Goal: Task Accomplishment & Management: Manage account settings

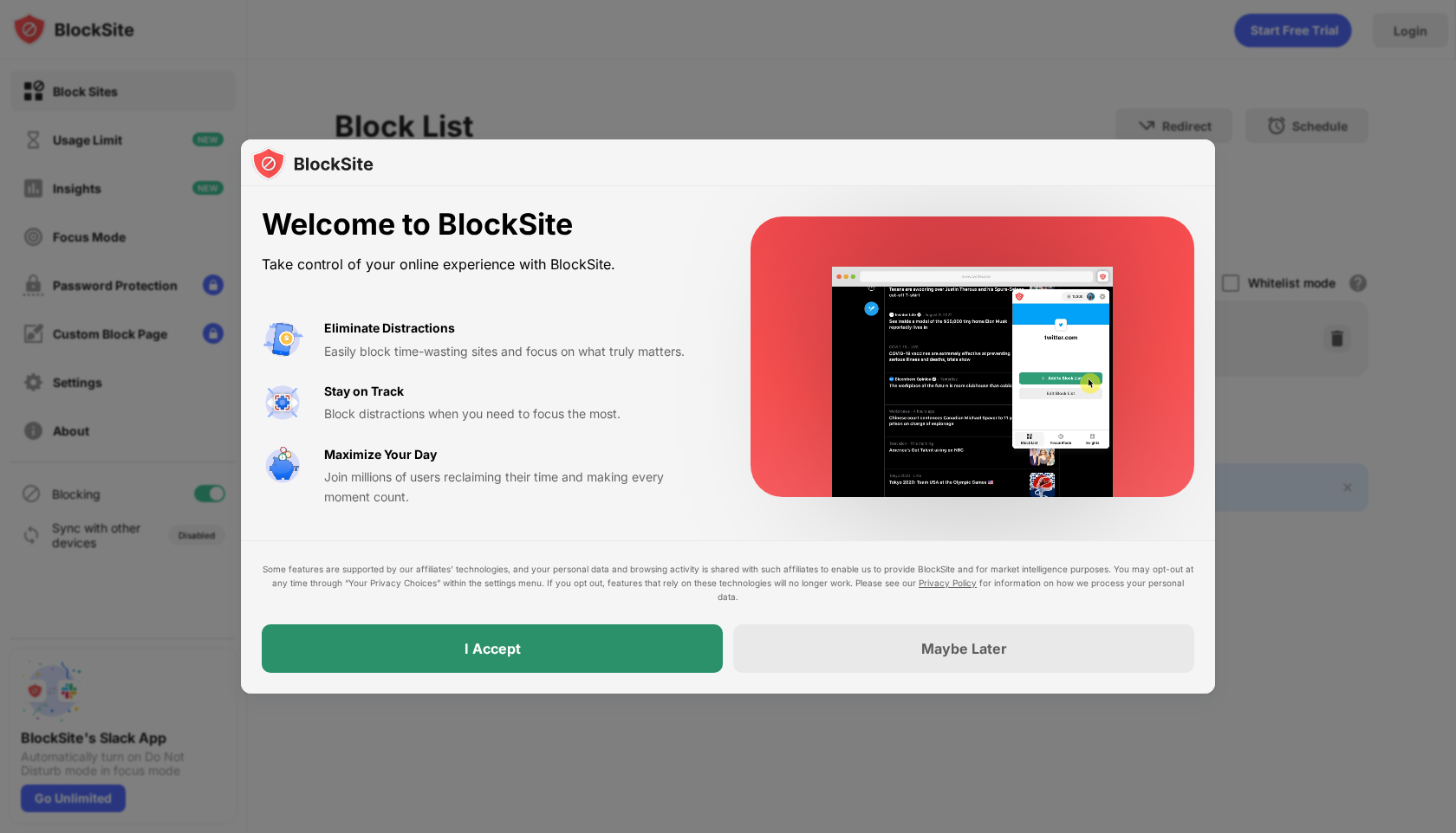
click at [583, 651] on div "I Accept" at bounding box center [492, 649] width 461 height 48
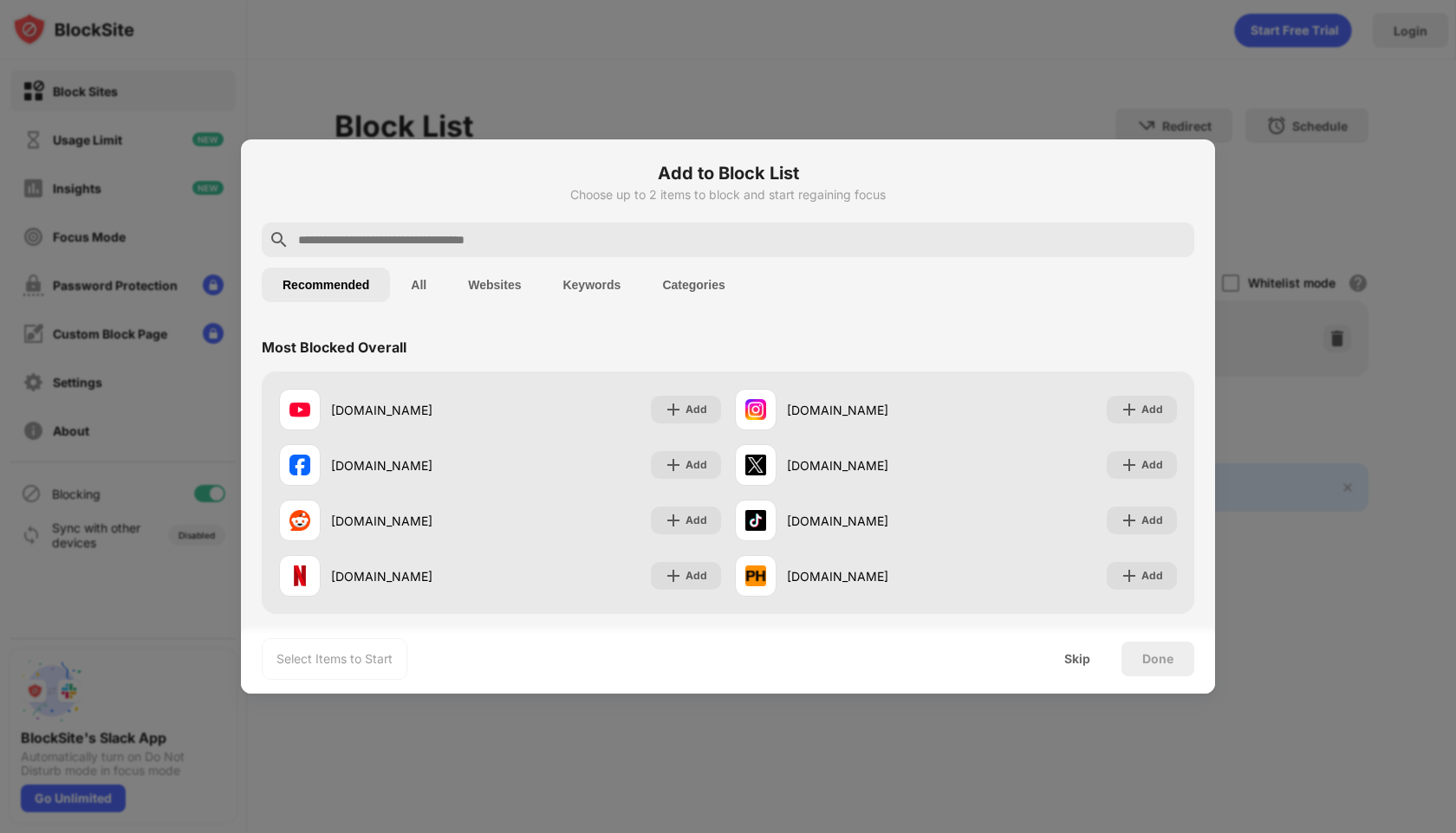
click at [503, 241] on input "text" at bounding box center [742, 240] width 891 height 21
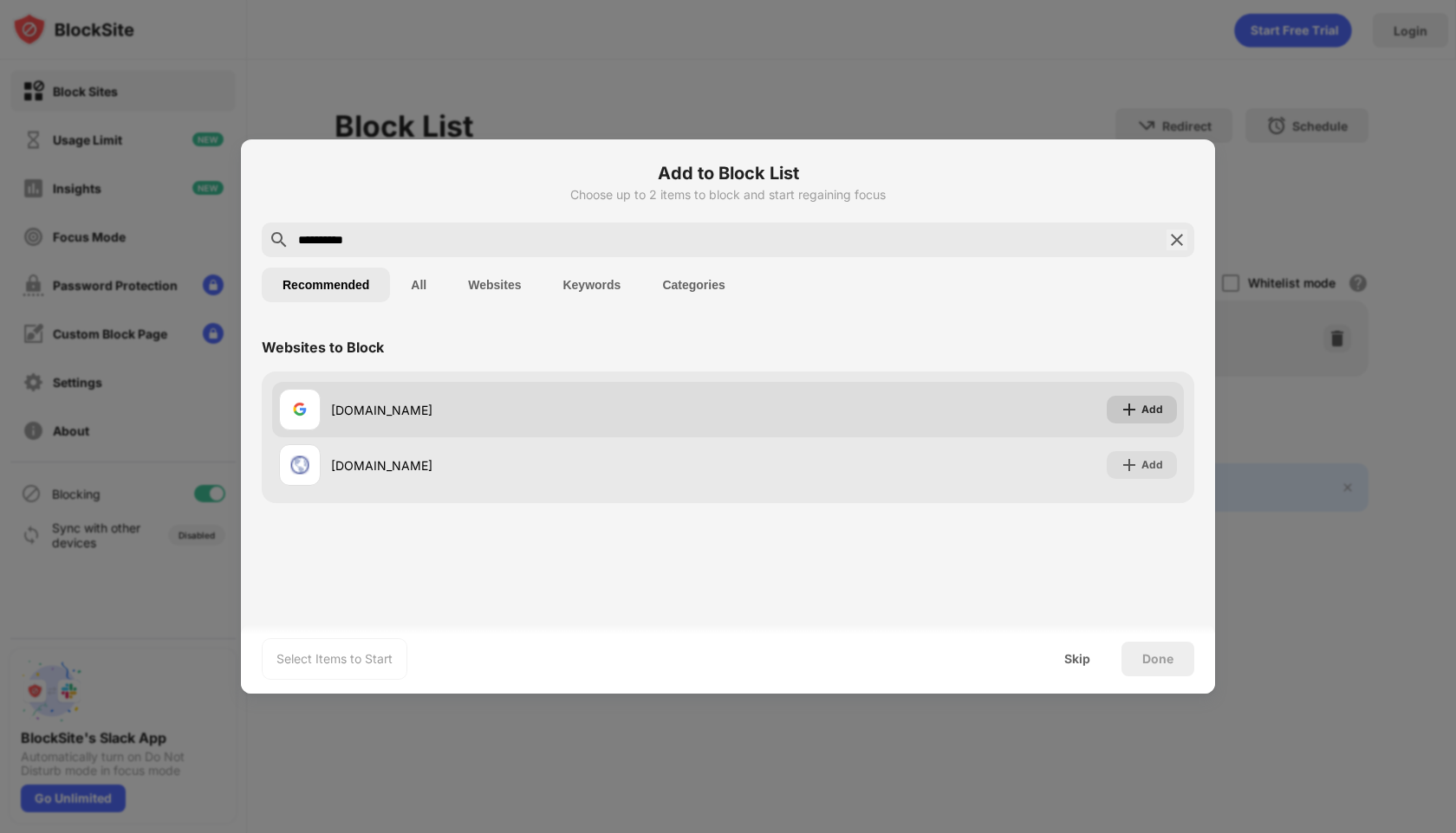
type input "**********"
click at [1130, 408] on img at bounding box center [1129, 410] width 17 height 17
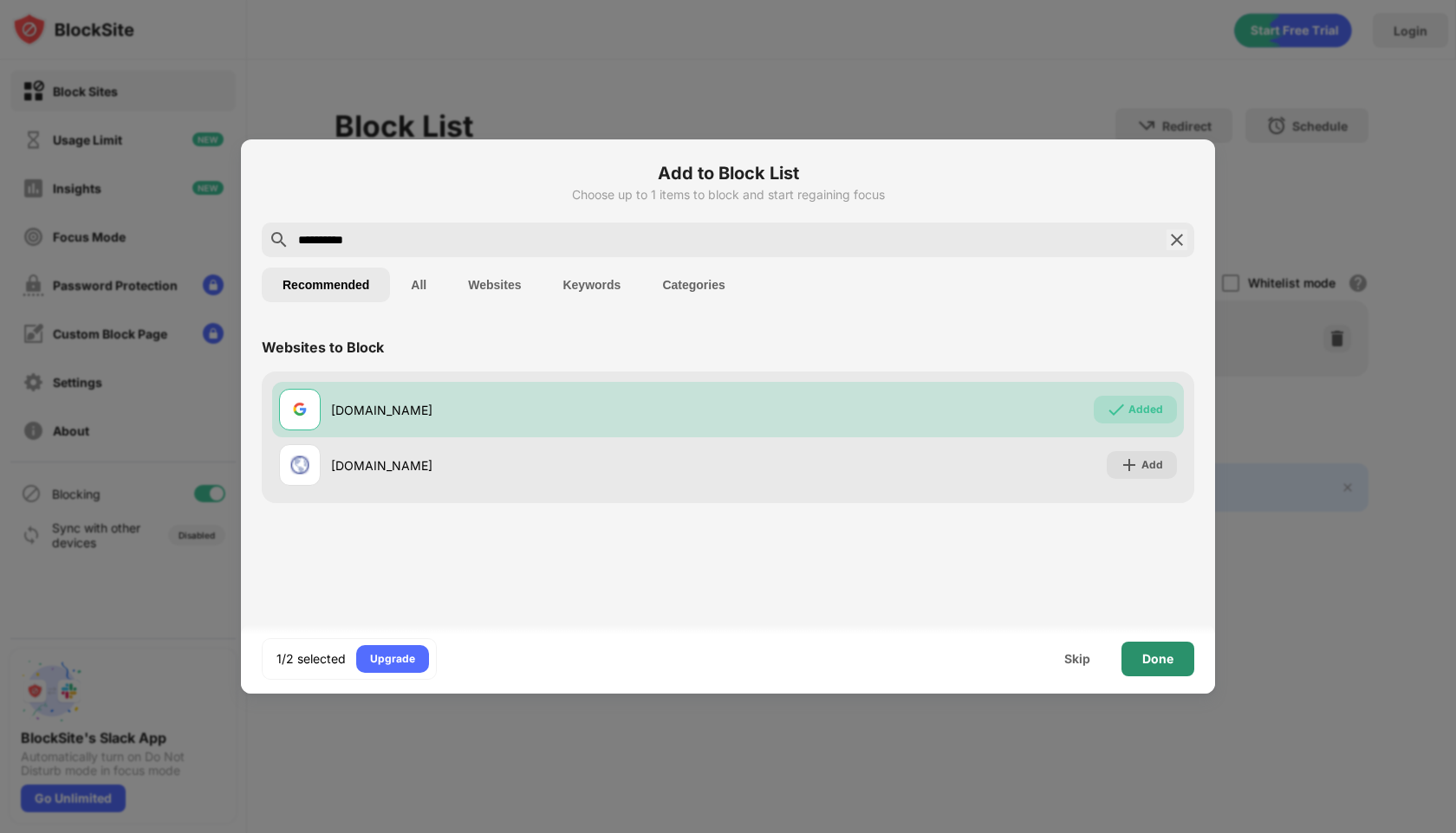
click at [1161, 658] on div "Done" at bounding box center [1158, 659] width 31 height 14
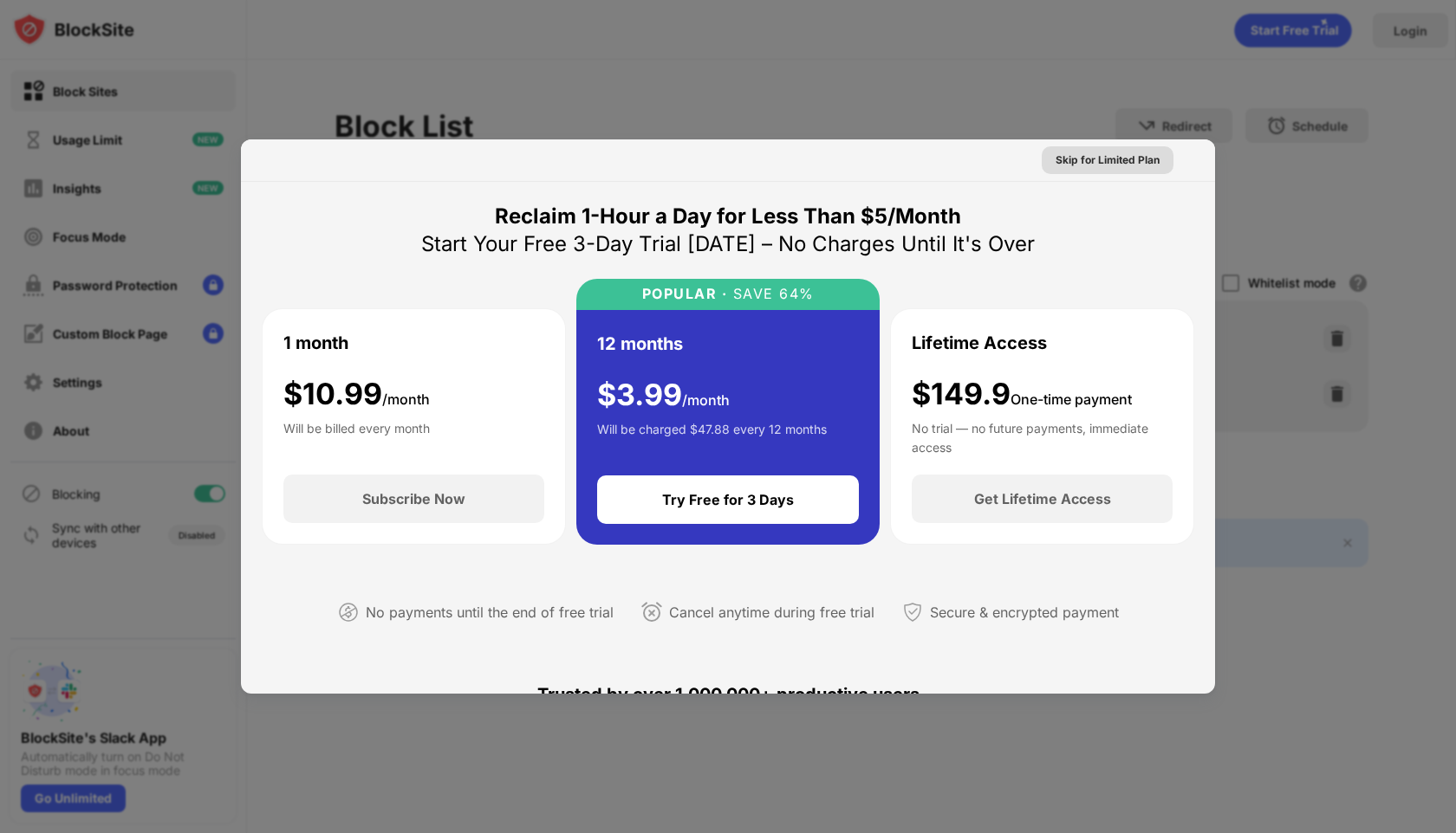
click at [1156, 167] on div "Skip for Limited Plan" at bounding box center [1108, 160] width 104 height 17
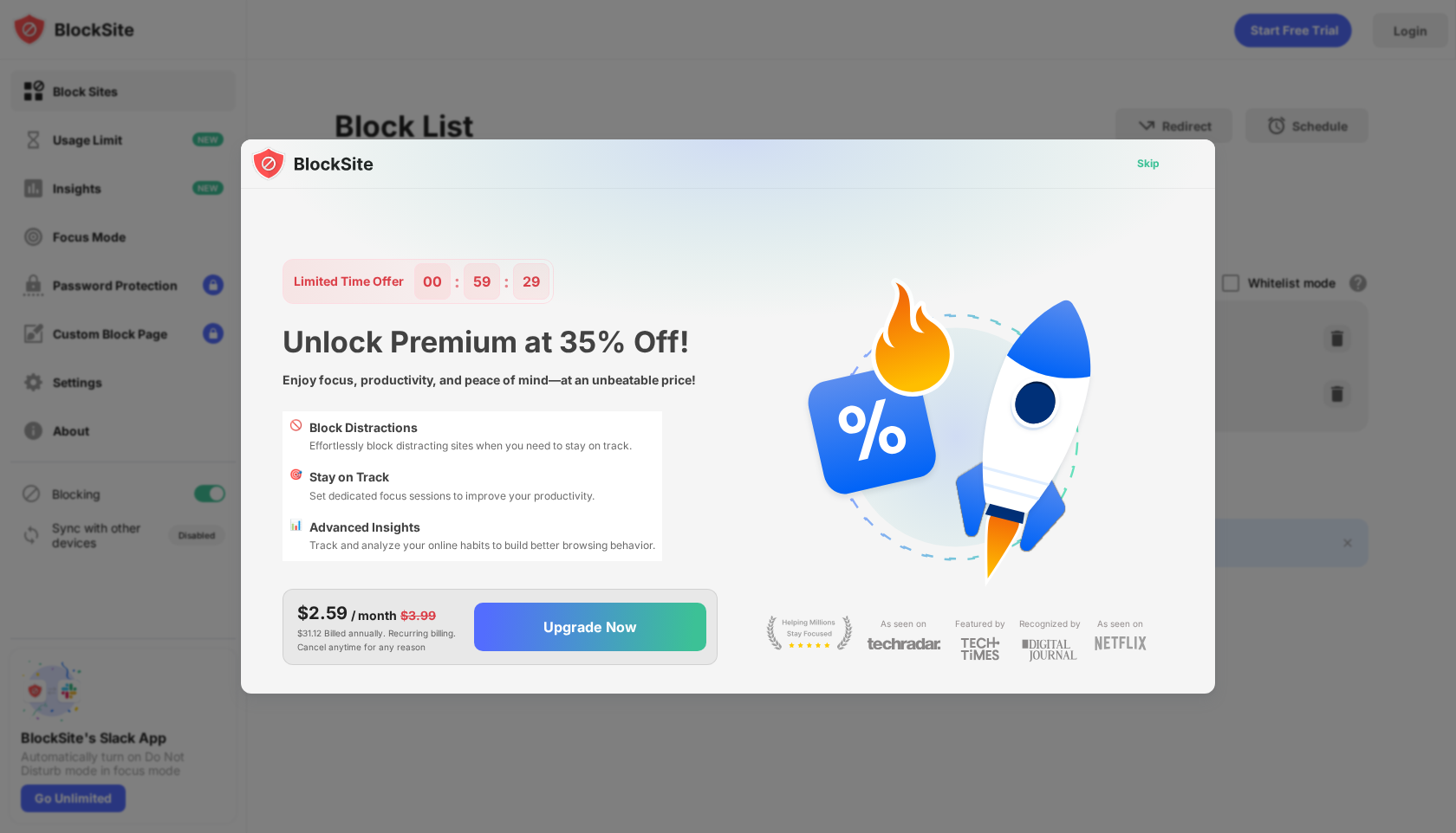
click at [1148, 165] on div "Skip" at bounding box center [1148, 164] width 23 height 17
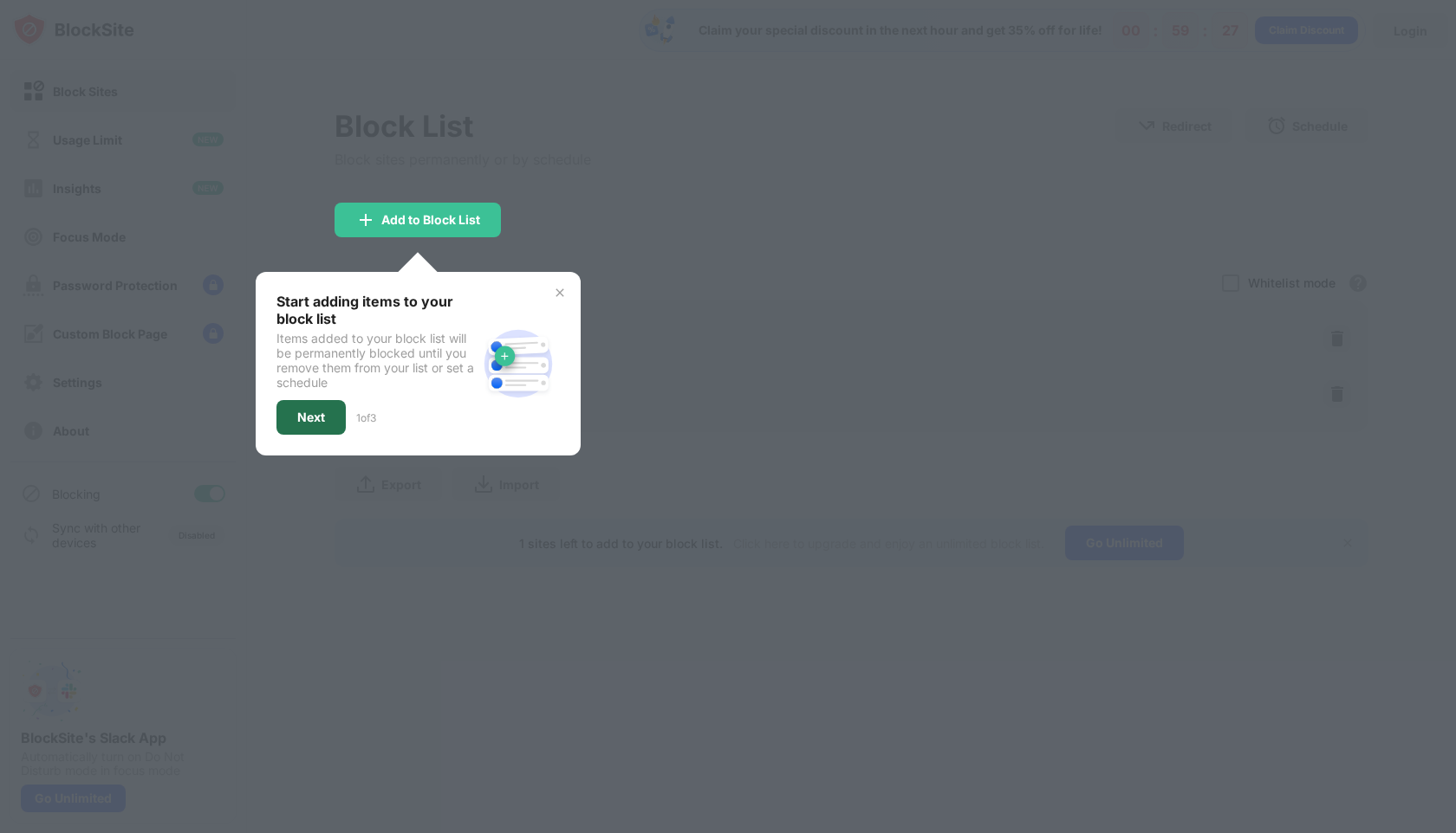
click at [319, 418] on div "Next" at bounding box center [311, 417] width 28 height 14
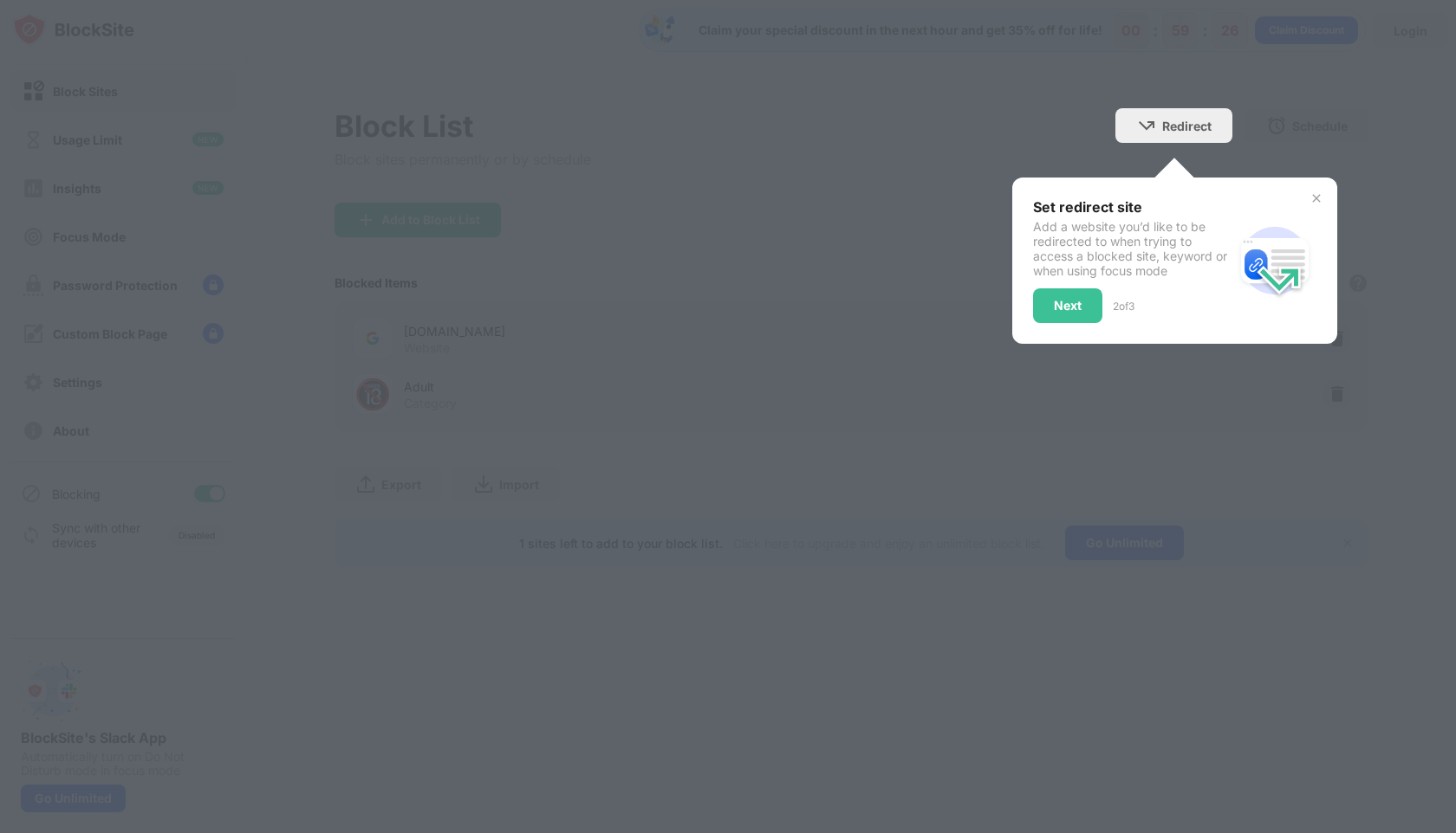
click at [656, 326] on div at bounding box center [728, 416] width 1456 height 833
click at [1019, 231] on div "Set redirect site Add a website you’d like to be redirected to when trying to a…" at bounding box center [1175, 261] width 325 height 166
click at [1079, 315] on div "Next" at bounding box center [1068, 306] width 69 height 35
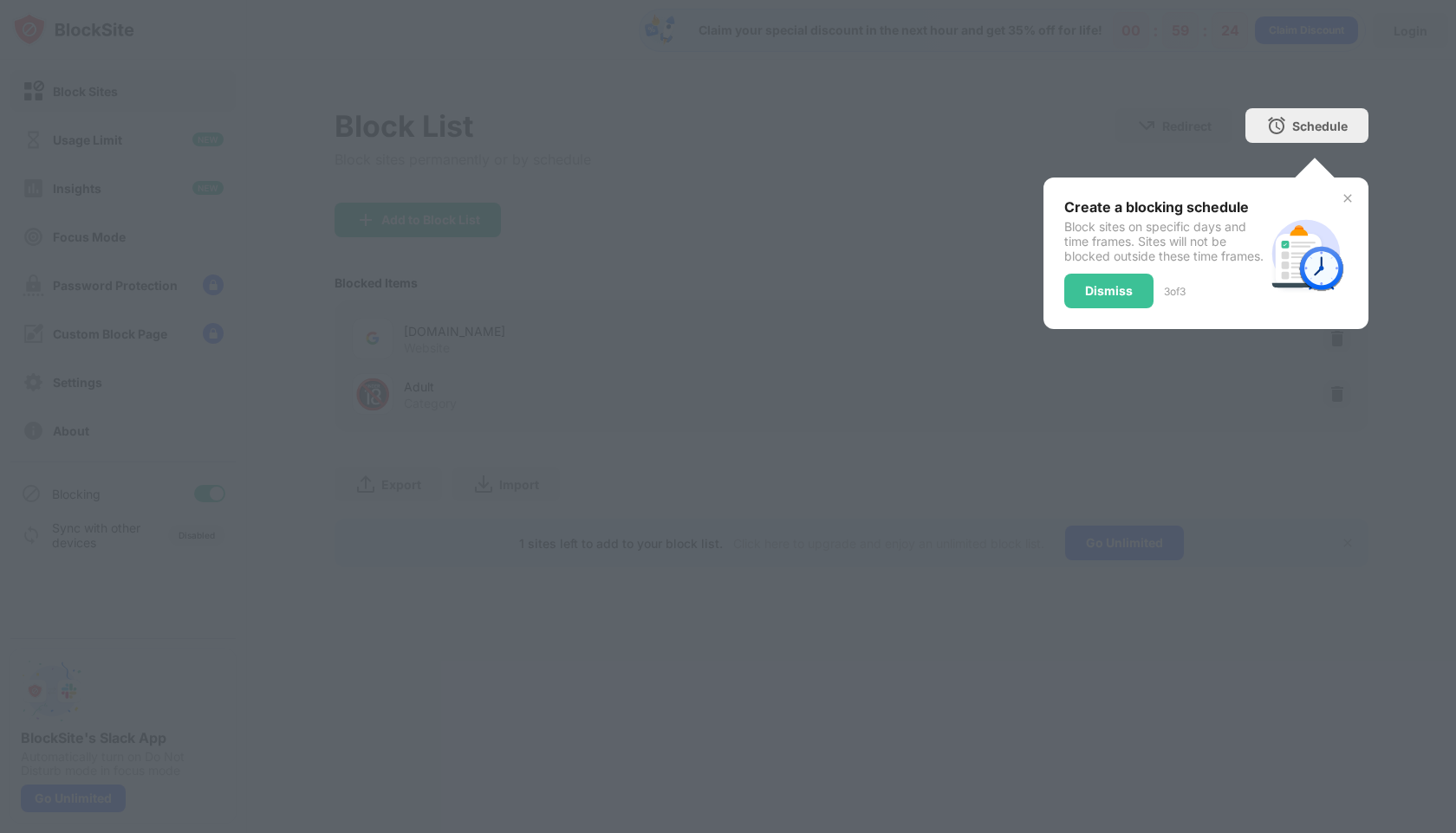
click at [1077, 308] on div "Dismiss" at bounding box center [1109, 291] width 89 height 35
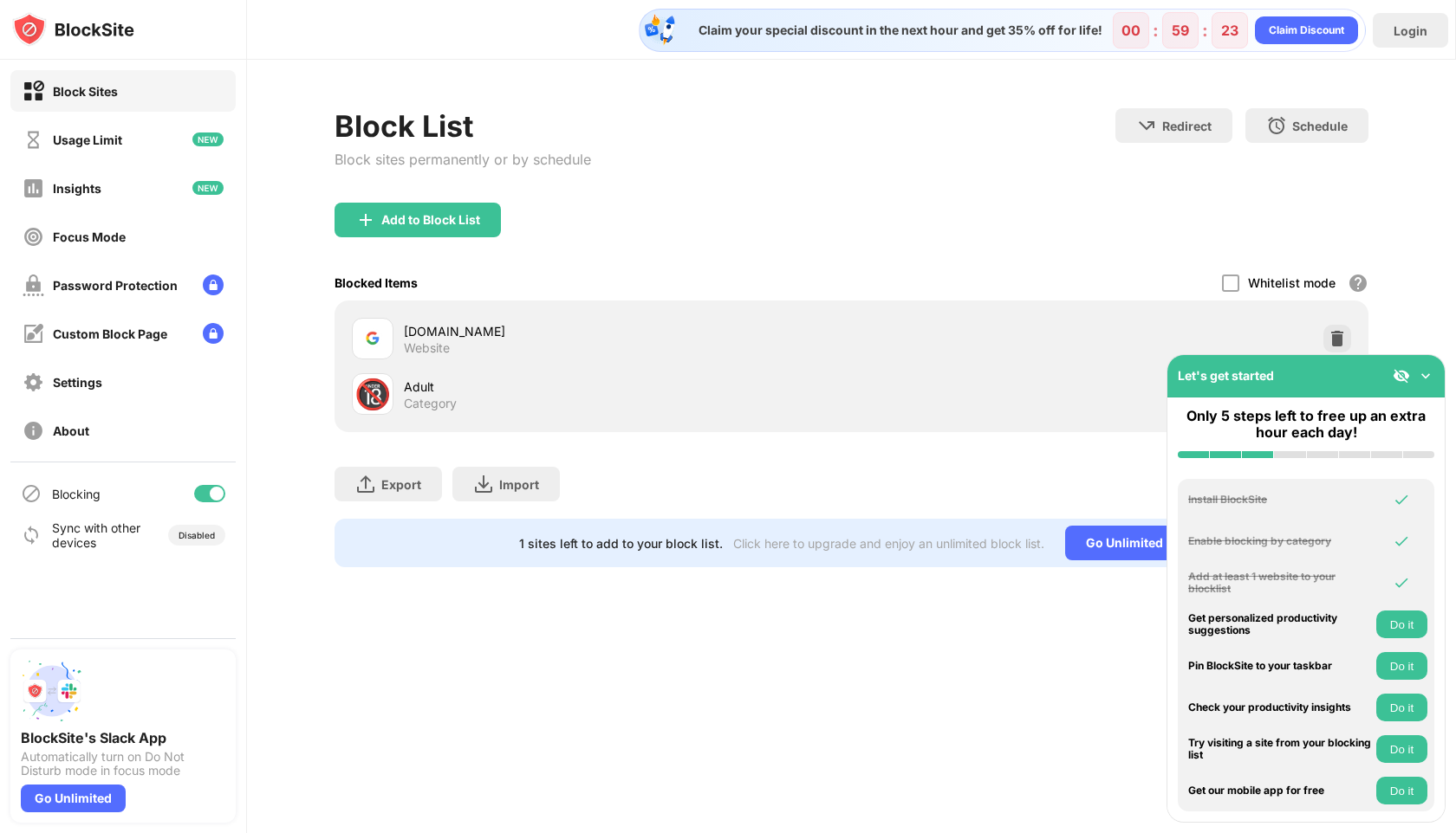
click at [908, 258] on div "Add to Block List" at bounding box center [852, 233] width 1034 height 63
click at [1425, 374] on img at bounding box center [1425, 375] width 17 height 17
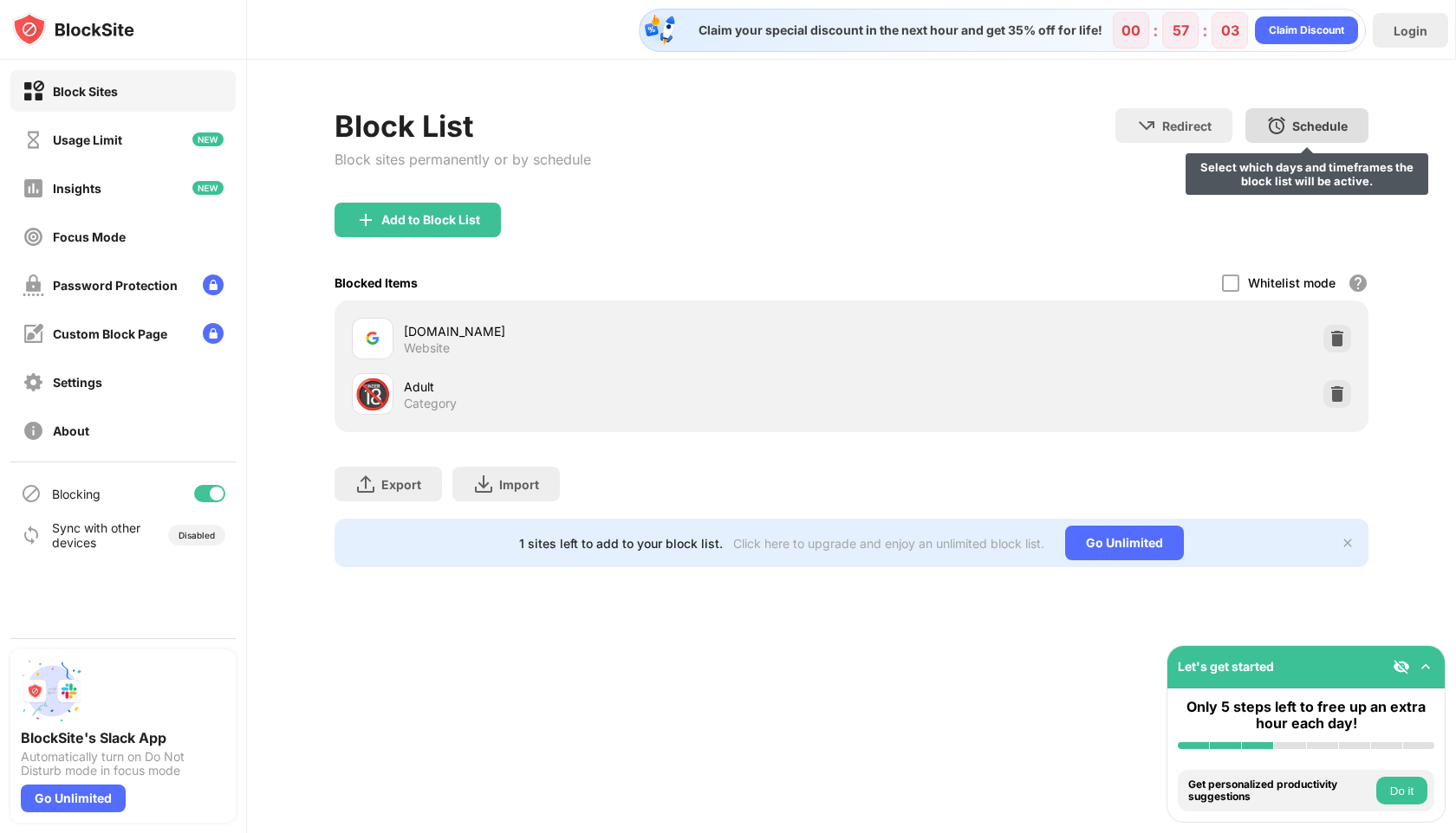
click at [1312, 134] on div "Schedule Select which days and timeframes the block list will be active." at bounding box center [1306, 125] width 123 height 35
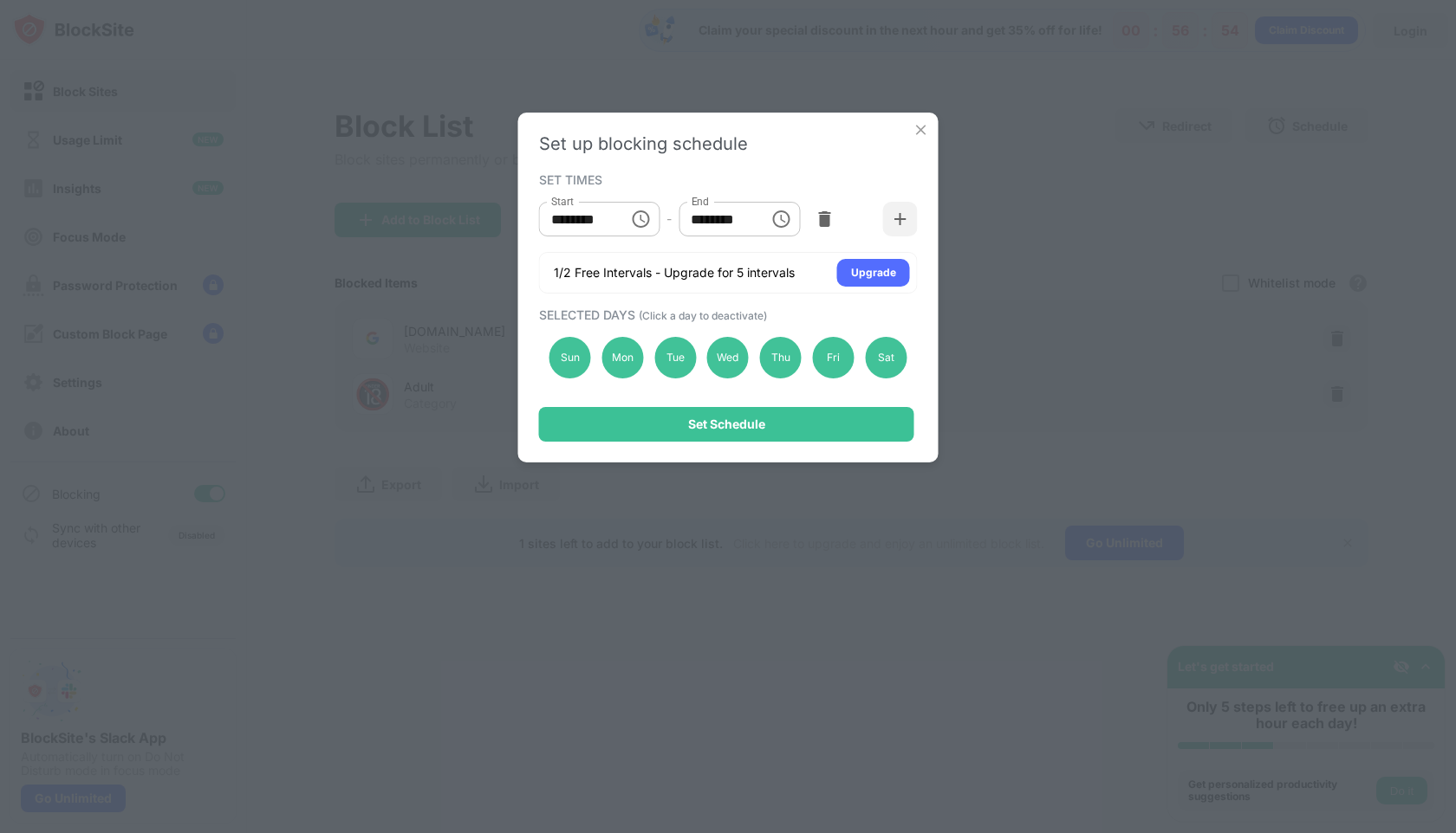
click at [613, 225] on input "********" at bounding box center [578, 219] width 78 height 35
type input "********"
click at [704, 221] on input "********" at bounding box center [718, 219] width 78 height 35
type input "********"
click at [770, 187] on div "SET TIMES Start ******** Start - End ******** End 1/2 Free Intervals - Upgrade …" at bounding box center [728, 231] width 379 height 125
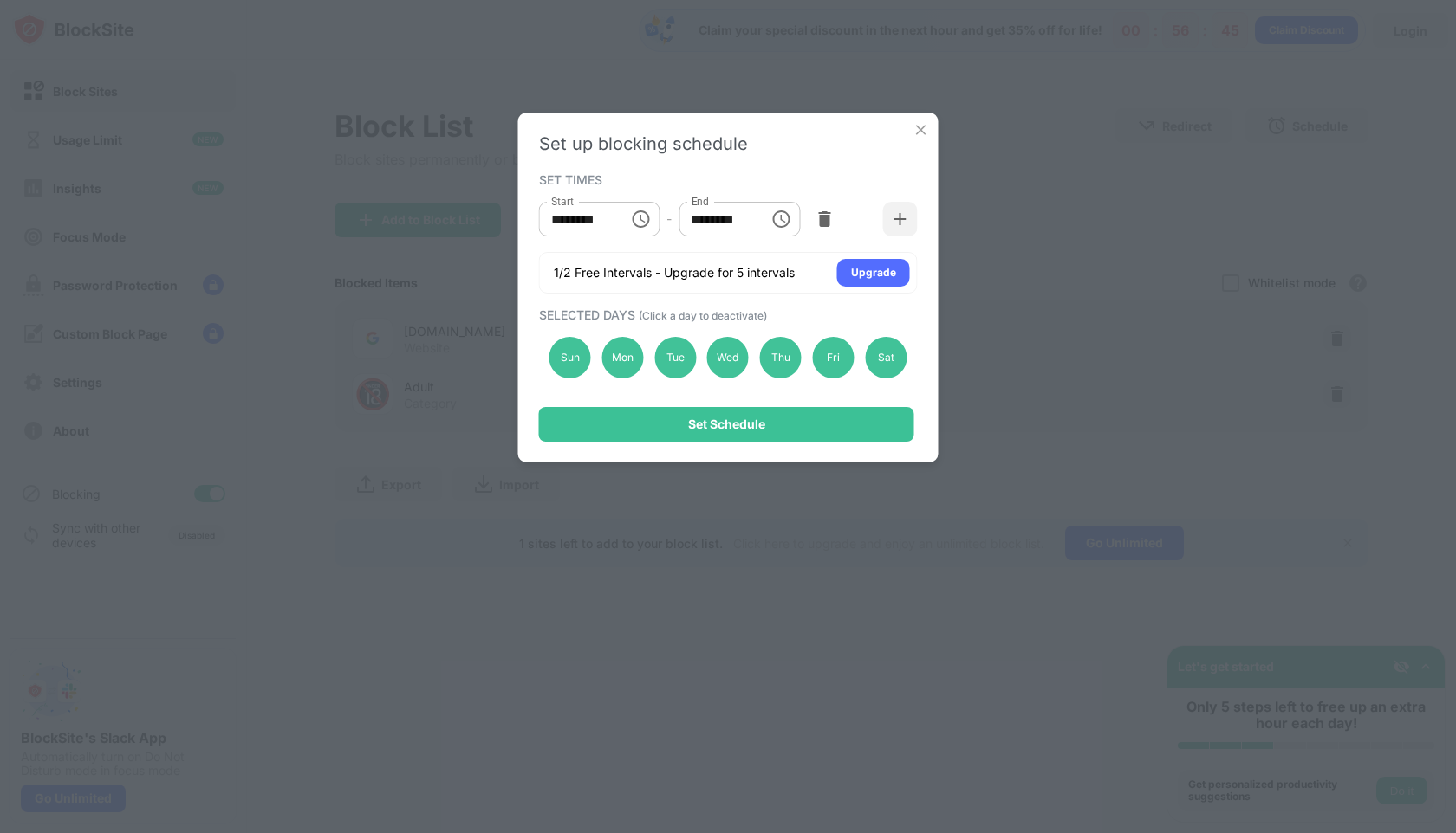
click at [797, 165] on div "Set up blocking schedule SET TIMES Start ******** Start - End ******** End 1/2 …" at bounding box center [728, 287] width 421 height 350
click at [725, 363] on div "Wed" at bounding box center [728, 358] width 42 height 42
click at [727, 364] on div "Wed" at bounding box center [728, 358] width 42 height 42
click at [885, 363] on div "Sat" at bounding box center [886, 358] width 42 height 42
click at [889, 350] on div "Sat" at bounding box center [886, 358] width 42 height 42
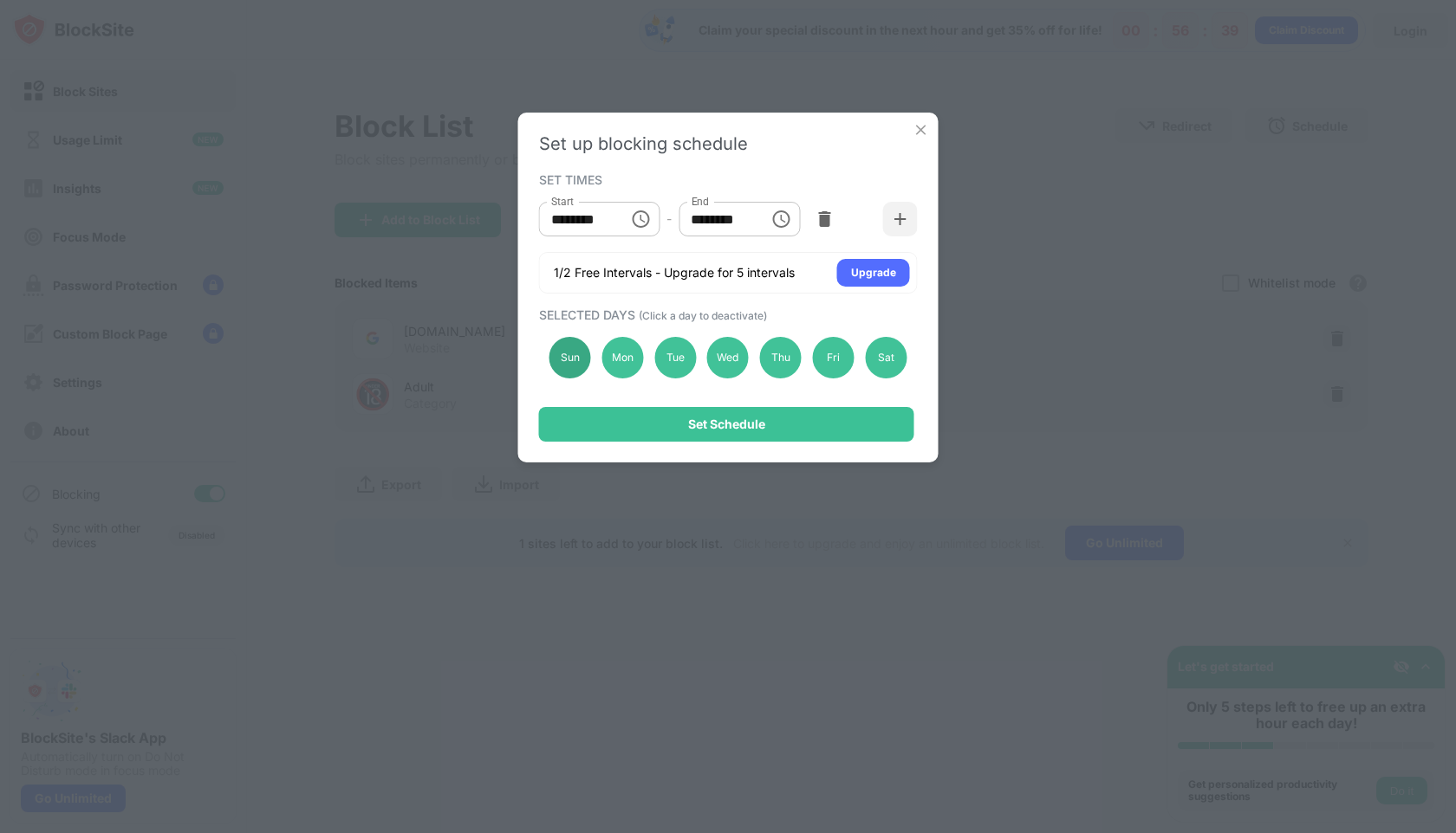
click at [575, 347] on div "Sun" at bounding box center [571, 358] width 42 height 42
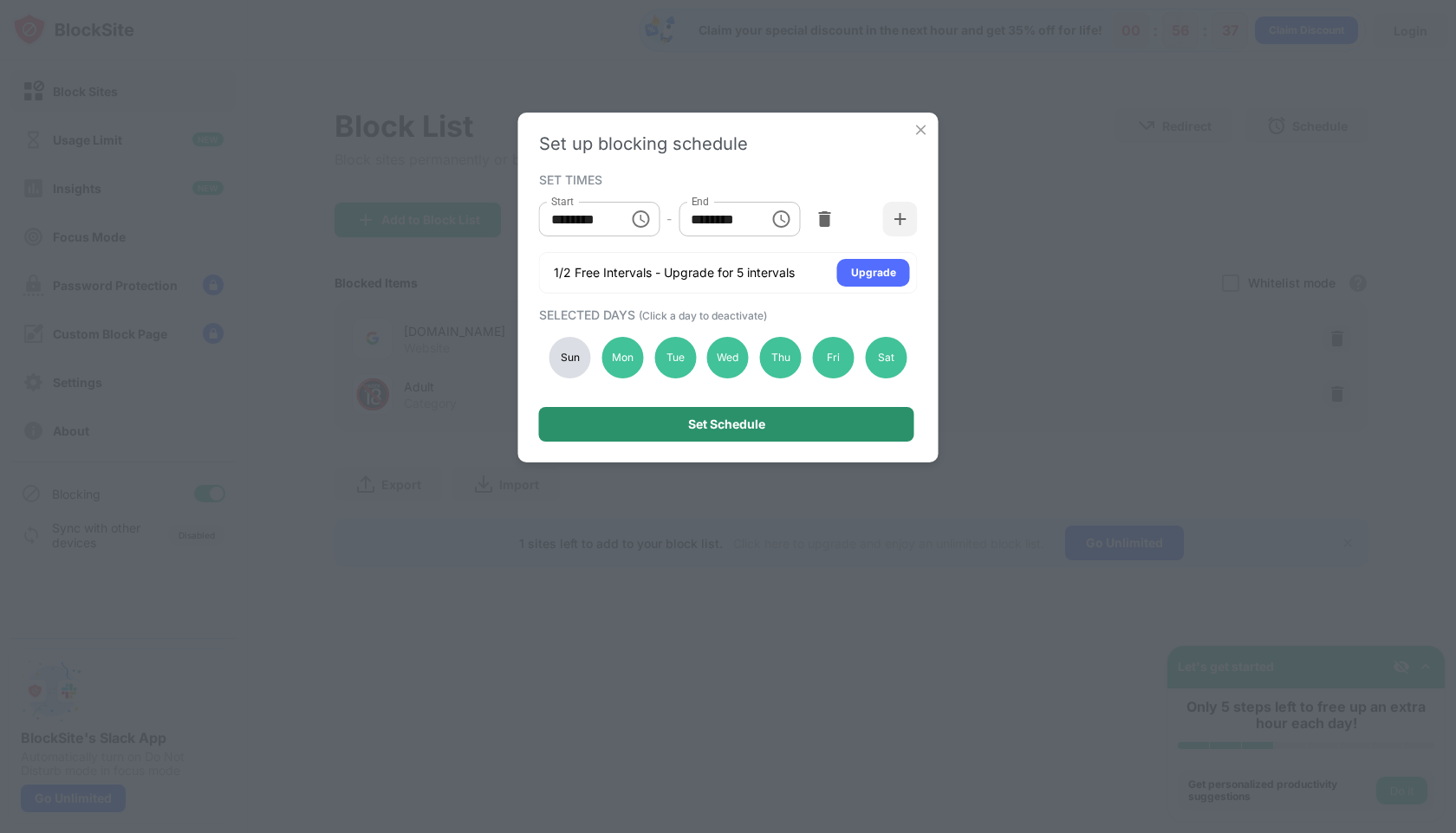
click at [625, 431] on div "Set Schedule" at bounding box center [726, 424] width 375 height 35
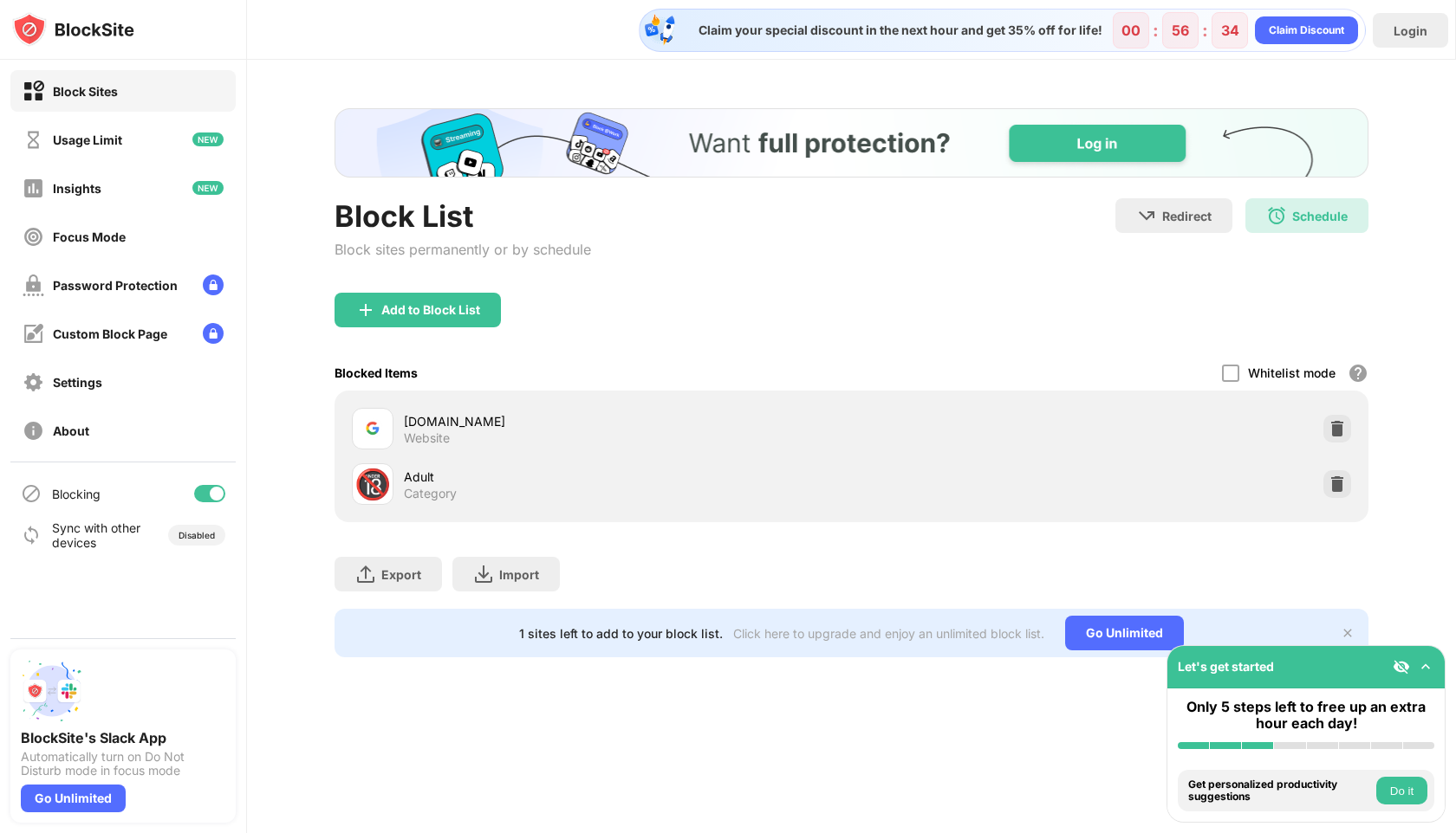
click at [778, 272] on div "Block List Block sites permanently or by schedule Redirect Choose a site to be …" at bounding box center [852, 245] width 1034 height 94
click at [677, 334] on div "Add to Block List" at bounding box center [852, 323] width 1034 height 63
click at [1416, 462] on div "Block List Block sites permanently or by schedule Redirect Choose a site to be …" at bounding box center [852, 382] width 1209 height 646
click at [817, 242] on div "Block List Block sites permanently or by schedule Redirect Choose a site to be …" at bounding box center [852, 245] width 1034 height 94
click at [1084, 147] on img "Banner Message" at bounding box center [851, 143] width 1034 height 69
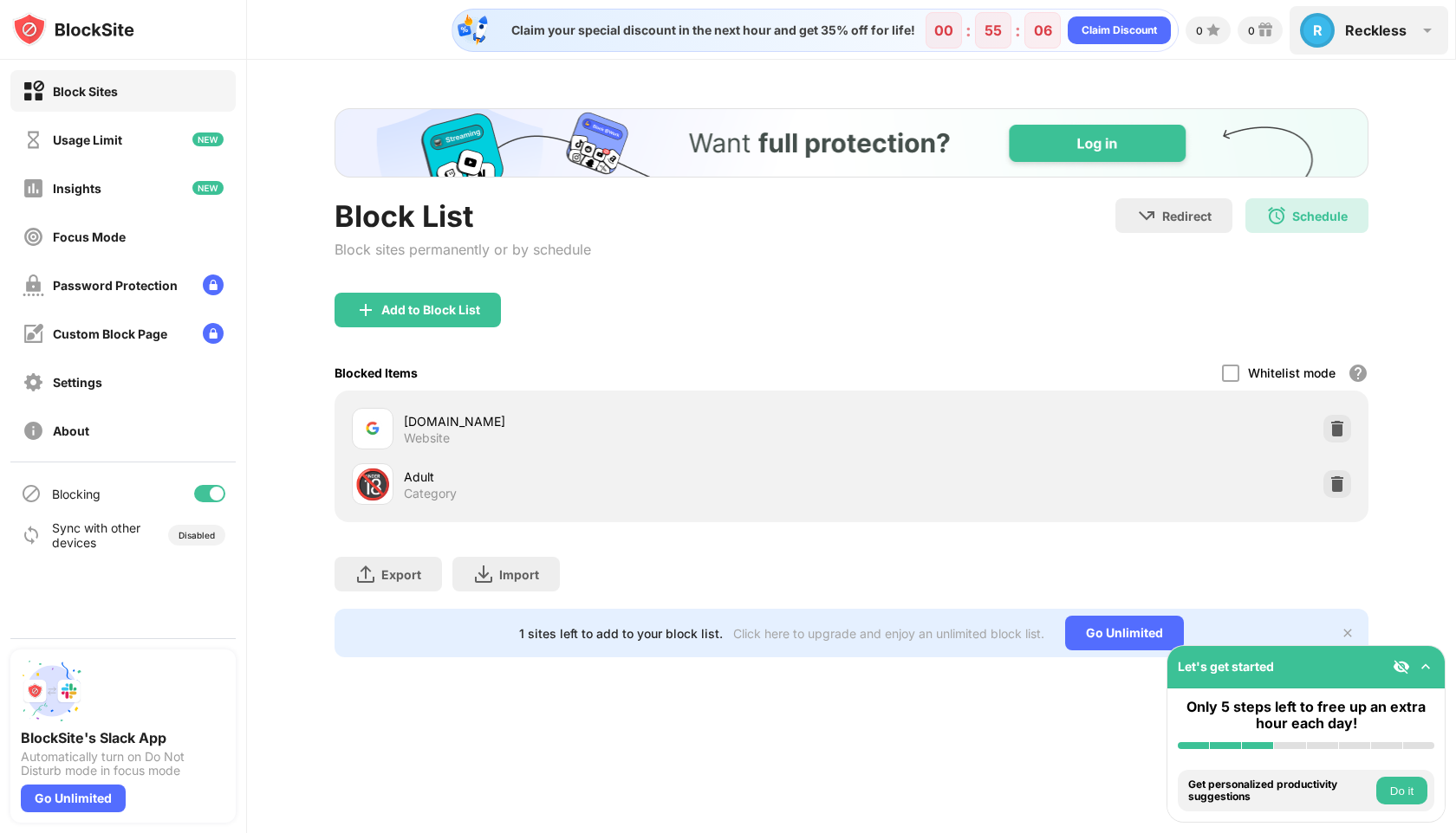
click at [1361, 35] on div "Reckless" at bounding box center [1376, 30] width 62 height 17
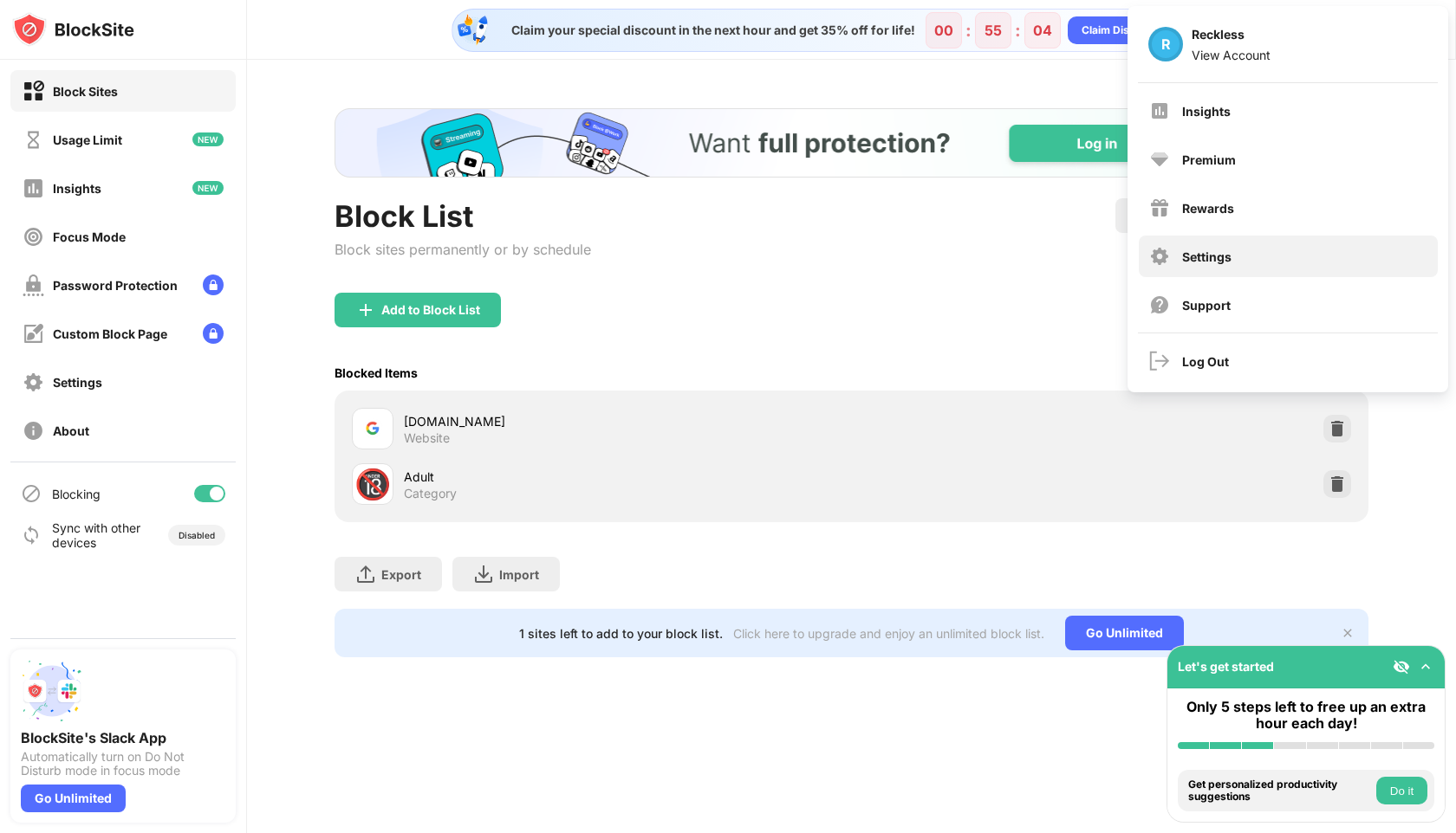
click at [1190, 253] on div "Settings" at bounding box center [1207, 257] width 49 height 15
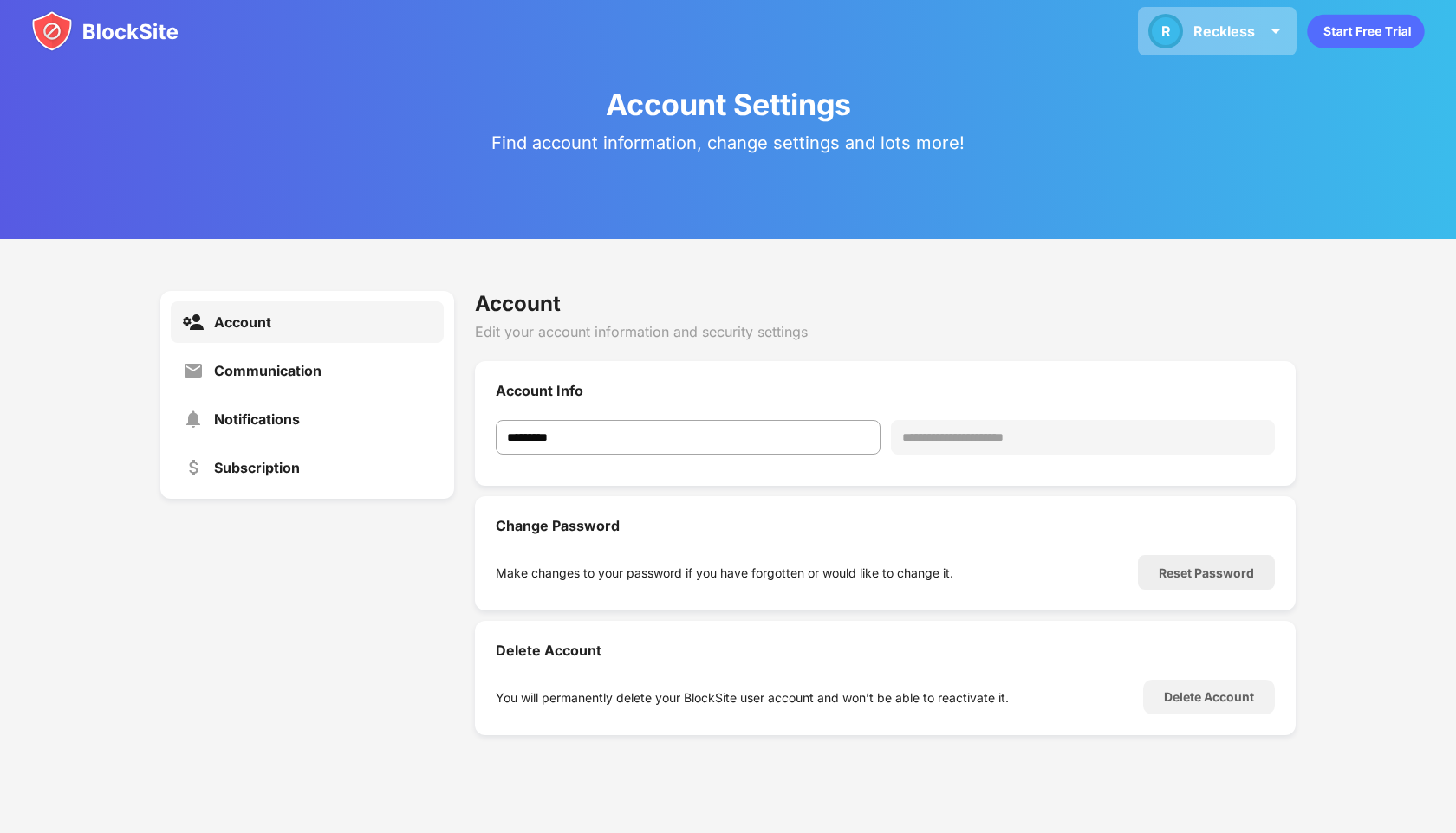
click at [1227, 24] on div "Reckless" at bounding box center [1224, 31] width 62 height 17
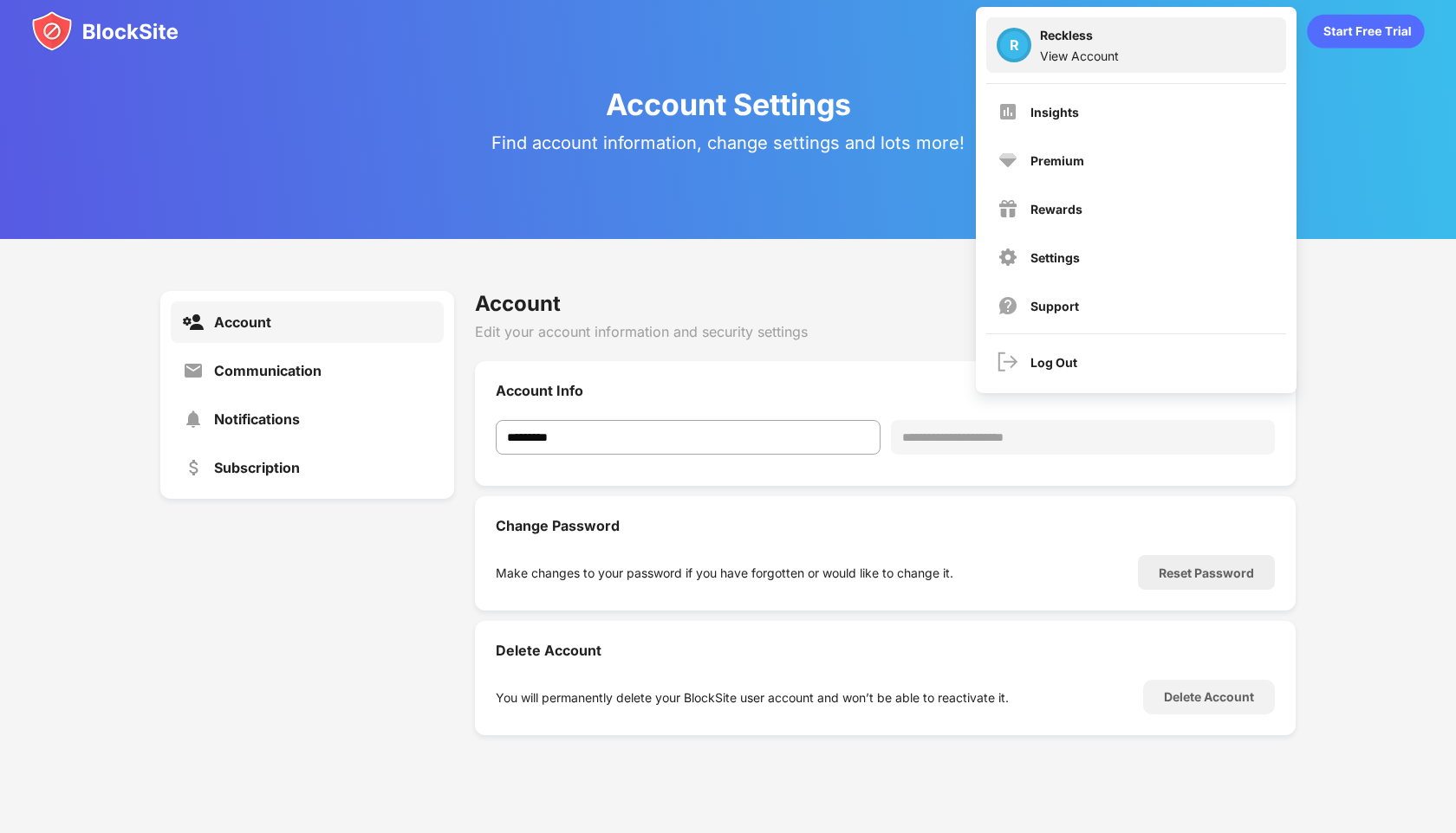
click at [1092, 49] on div "View Account" at bounding box center [1079, 55] width 79 height 15
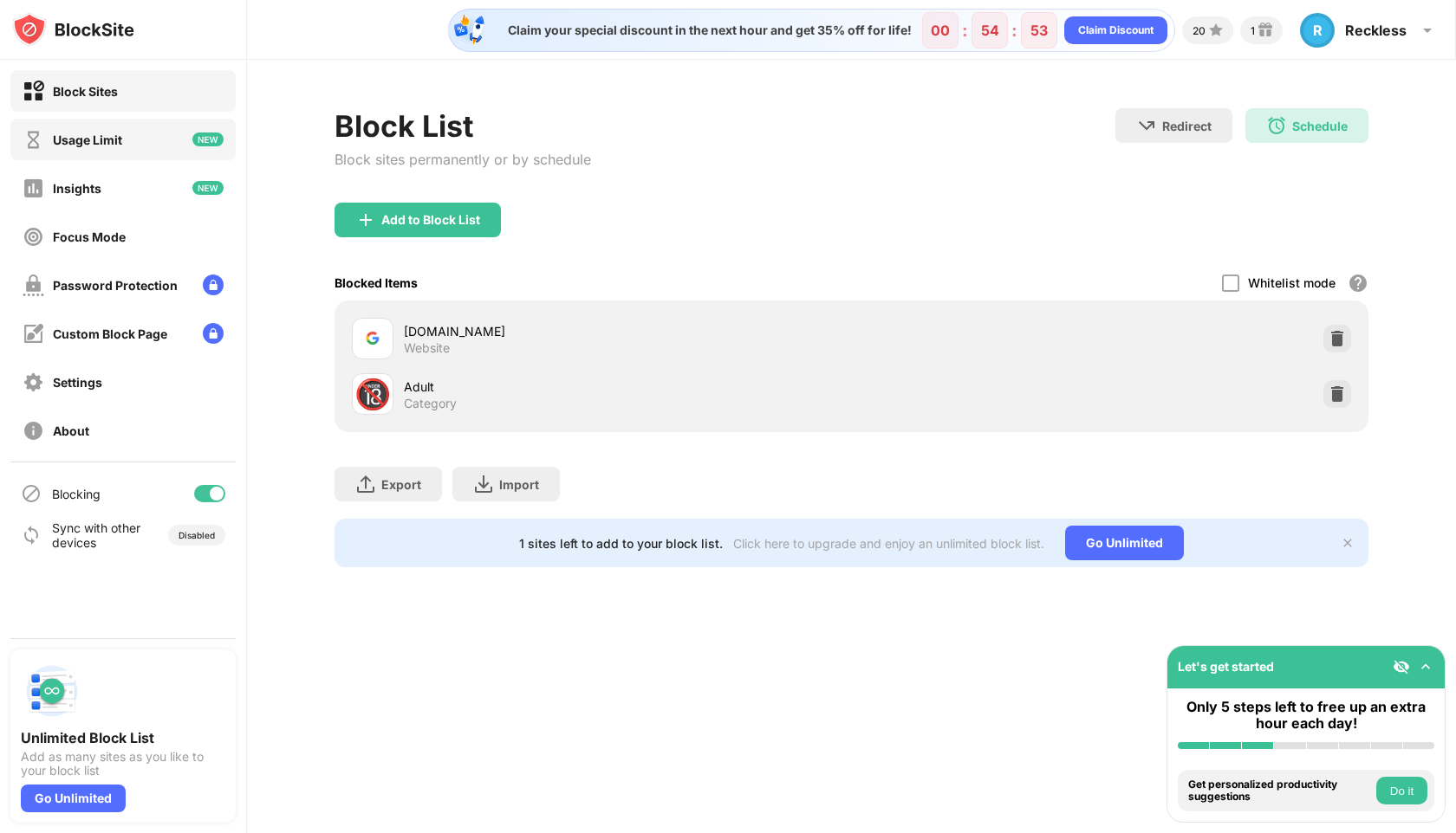
click at [118, 133] on div "Usage Limit" at bounding box center [87, 140] width 69 height 15
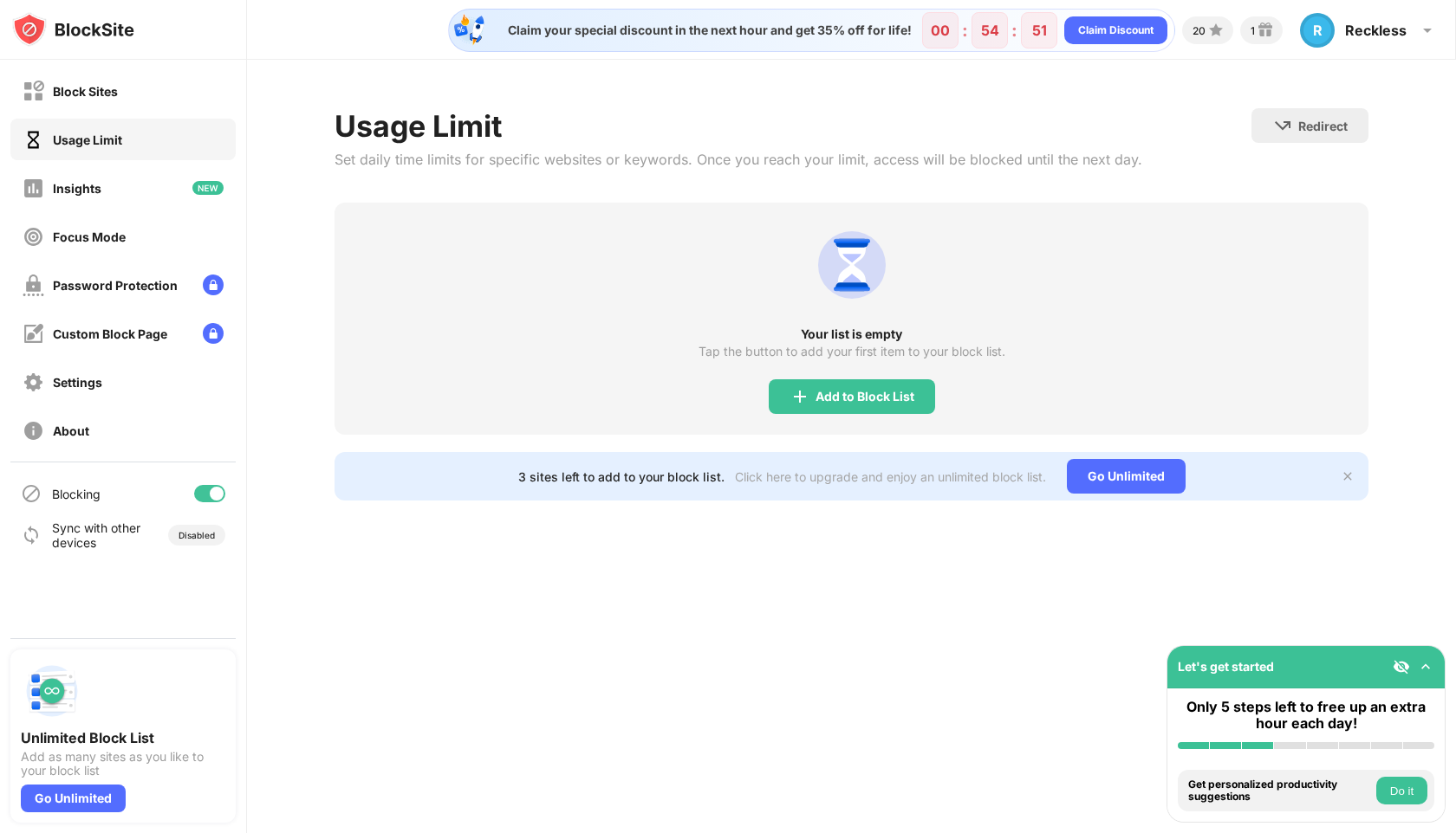
click at [484, 169] on div "Usage Limit Set daily time limits for specific websites or keywords. Once you r…" at bounding box center [738, 155] width 808 height 94
click at [142, 191] on div "Insights" at bounding box center [123, 188] width 225 height 42
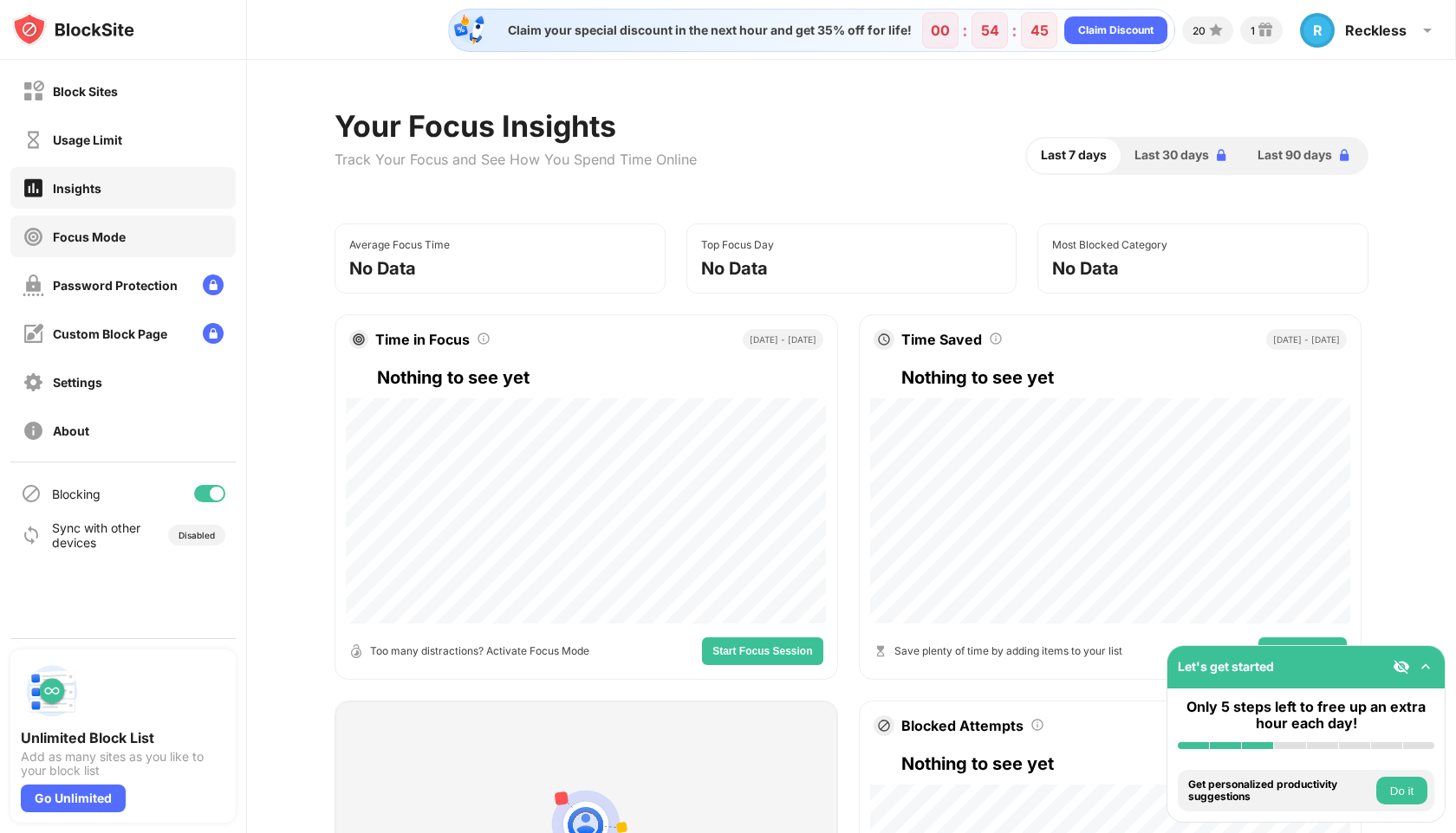
click at [147, 235] on div "Focus Mode" at bounding box center [123, 236] width 225 height 42
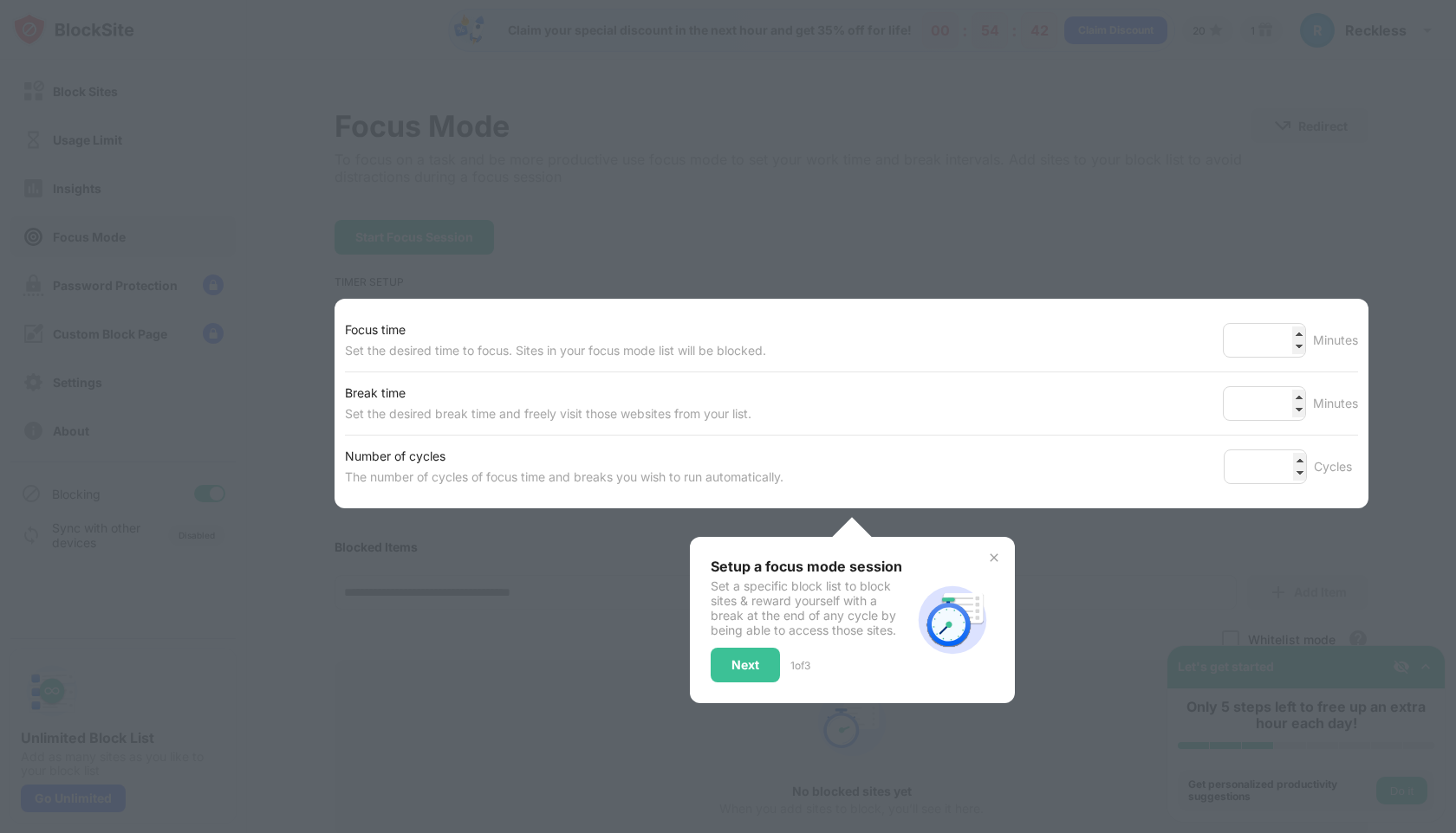
click at [514, 159] on div at bounding box center [728, 416] width 1456 height 833
click at [568, 178] on div at bounding box center [728, 416] width 1456 height 833
click at [1223, 263] on div at bounding box center [728, 416] width 1456 height 833
click at [751, 659] on div "Next" at bounding box center [745, 665] width 28 height 14
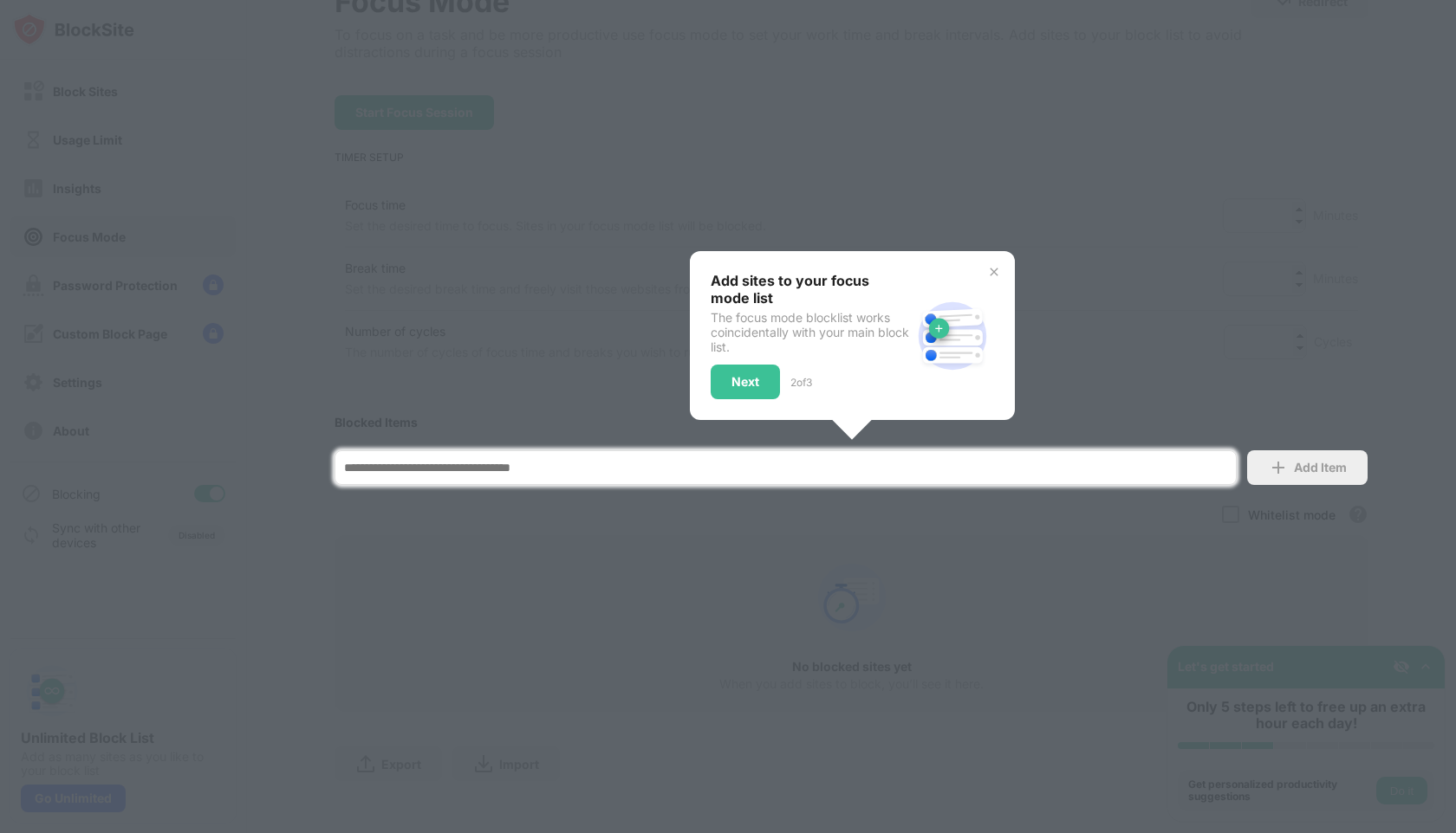
scroll to position [137, 0]
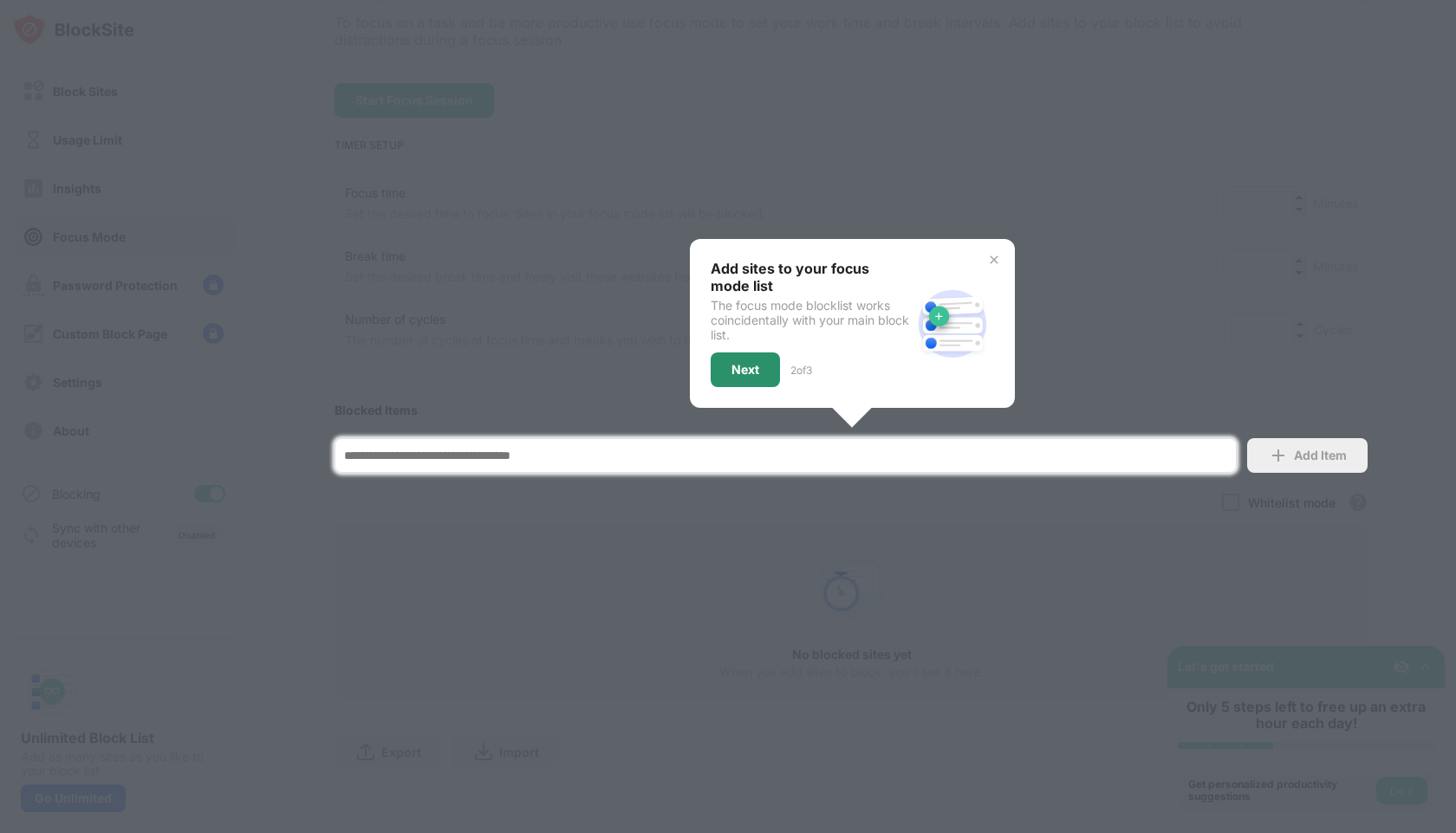
click at [729, 372] on div "Next" at bounding box center [745, 370] width 69 height 35
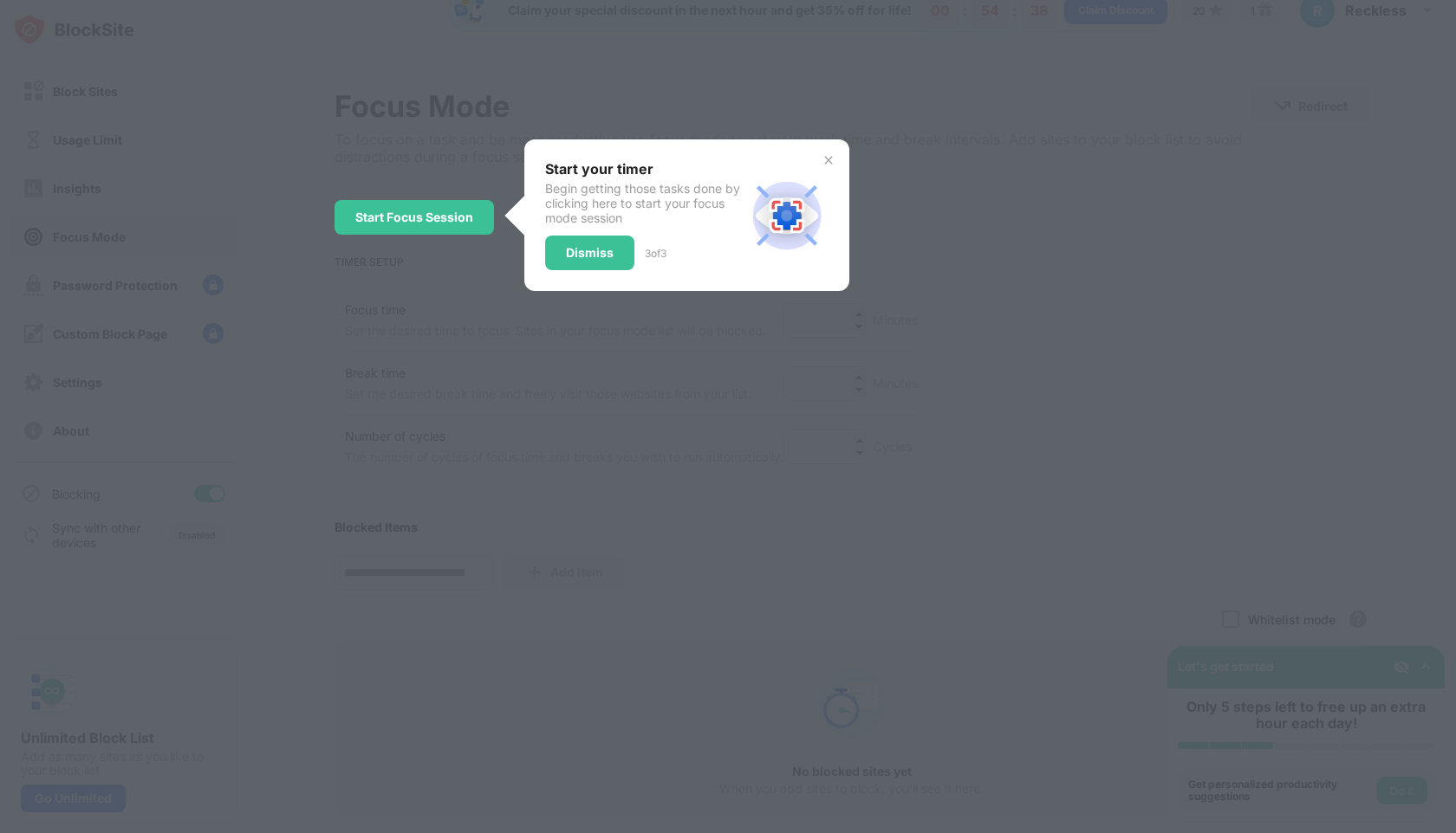
scroll to position [0, 0]
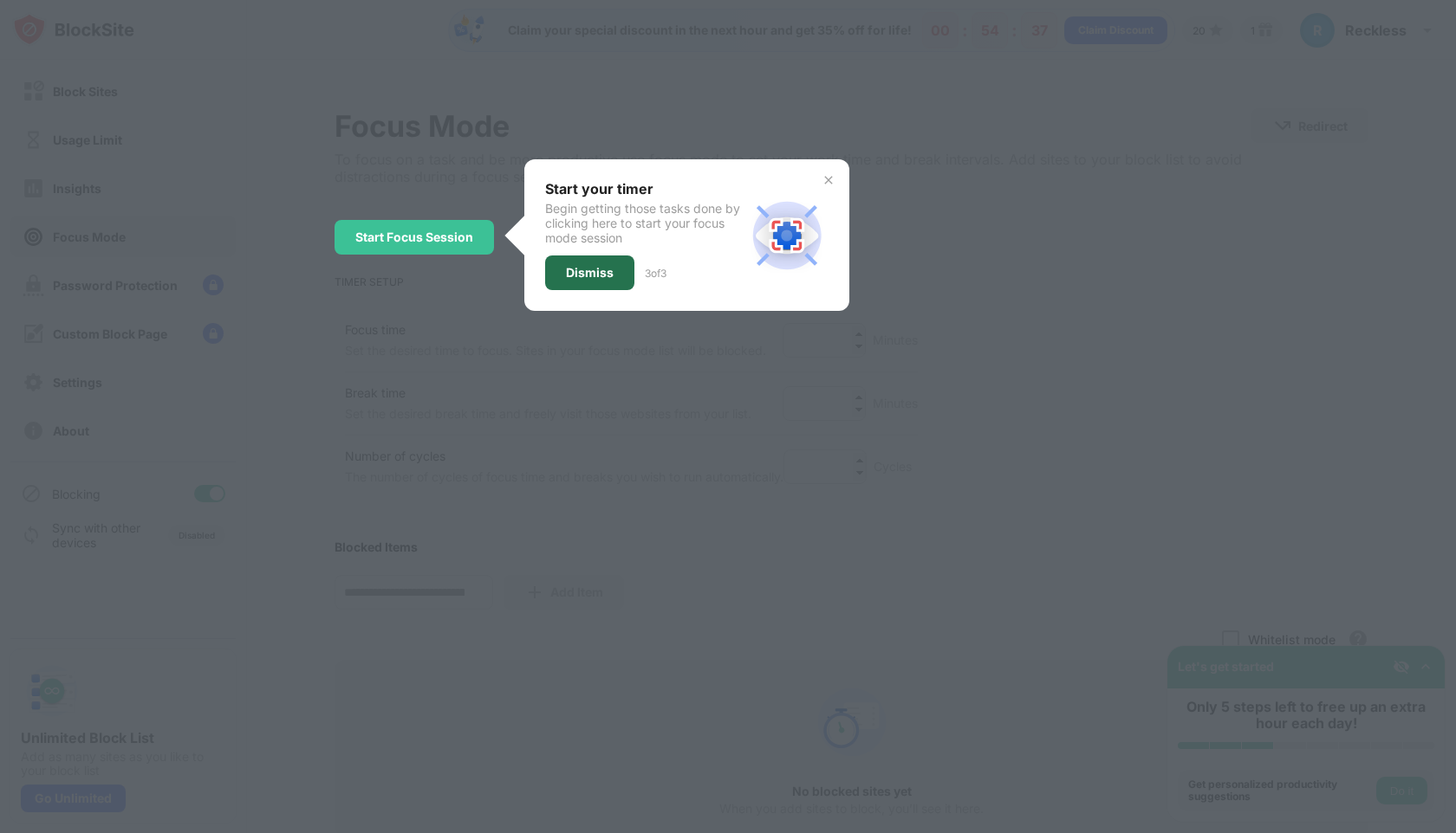
click at [606, 272] on div "Dismiss" at bounding box center [590, 273] width 47 height 14
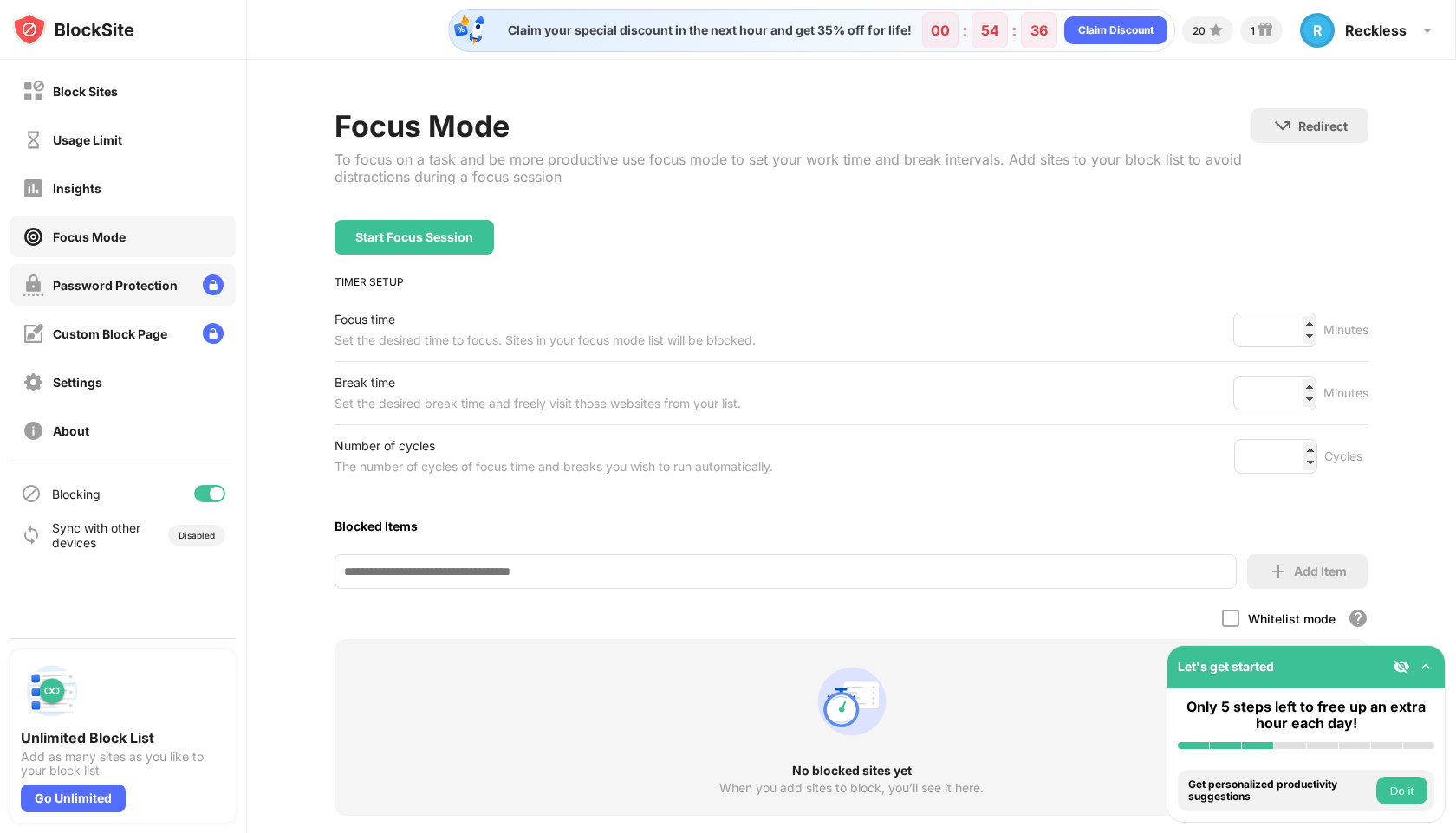
click at [186, 281] on div "Password Protection" at bounding box center [123, 285] width 225 height 42
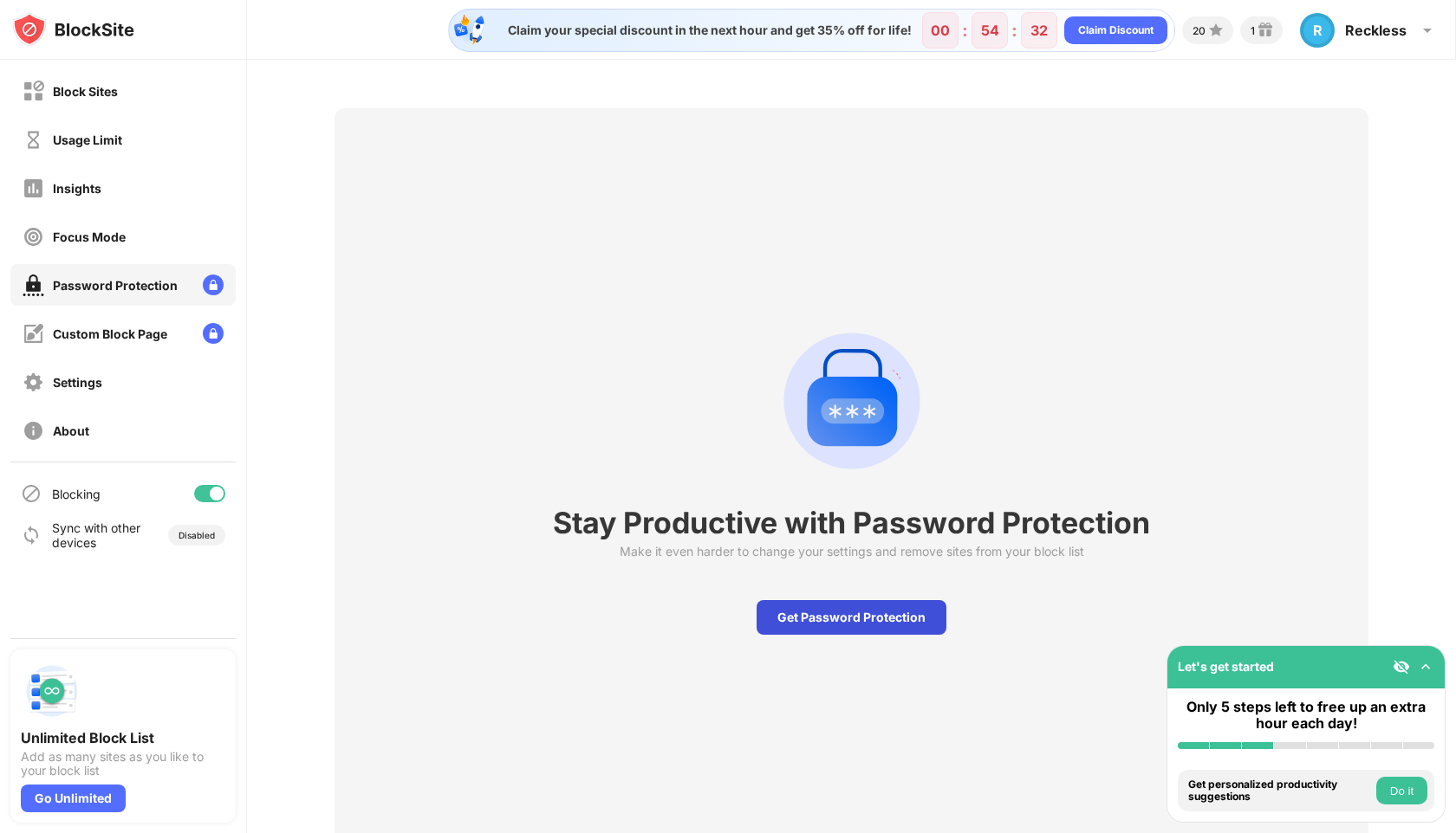
click at [823, 620] on div "Get Password Protection" at bounding box center [852, 618] width 190 height 35
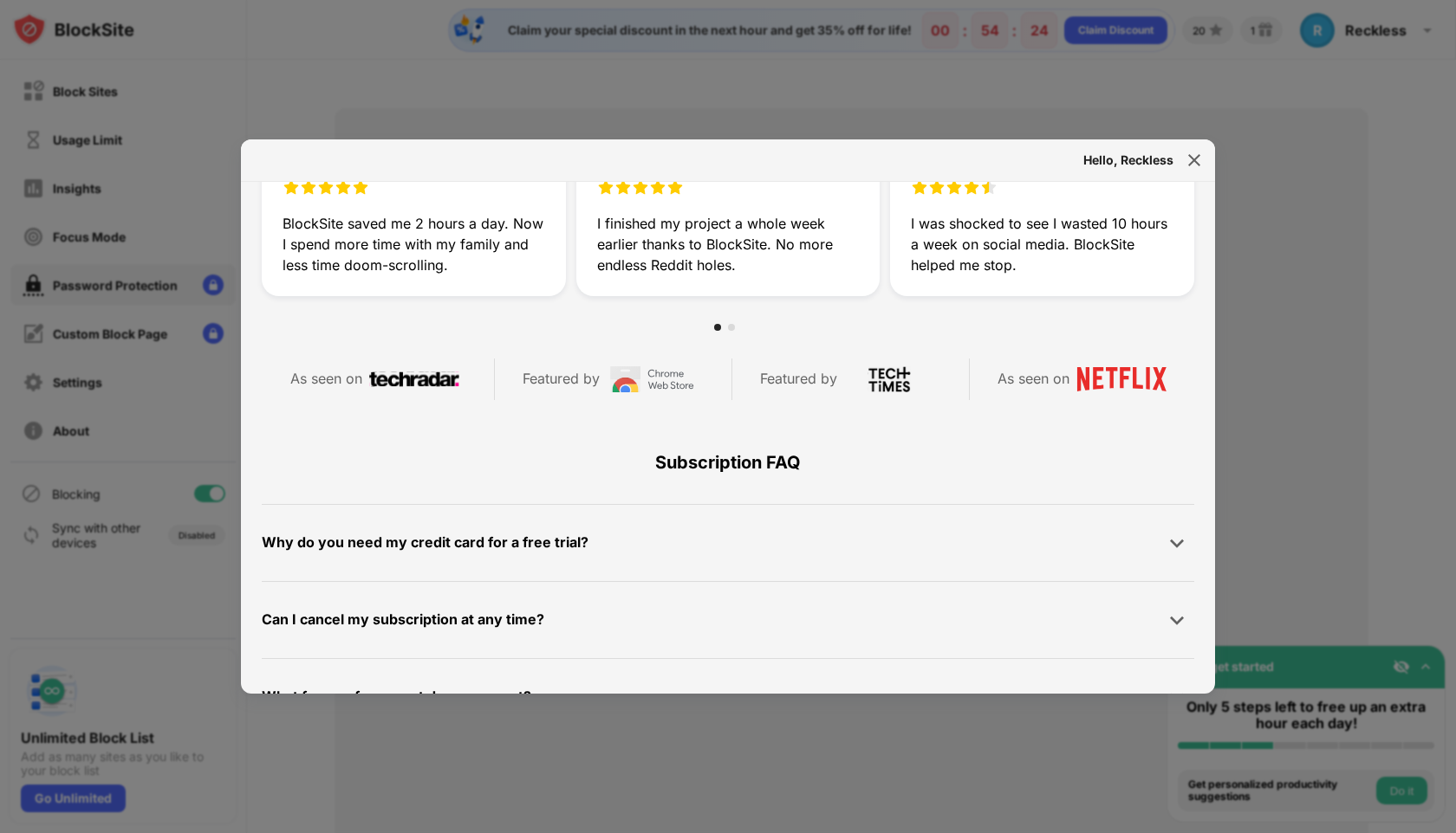
scroll to position [825, 0]
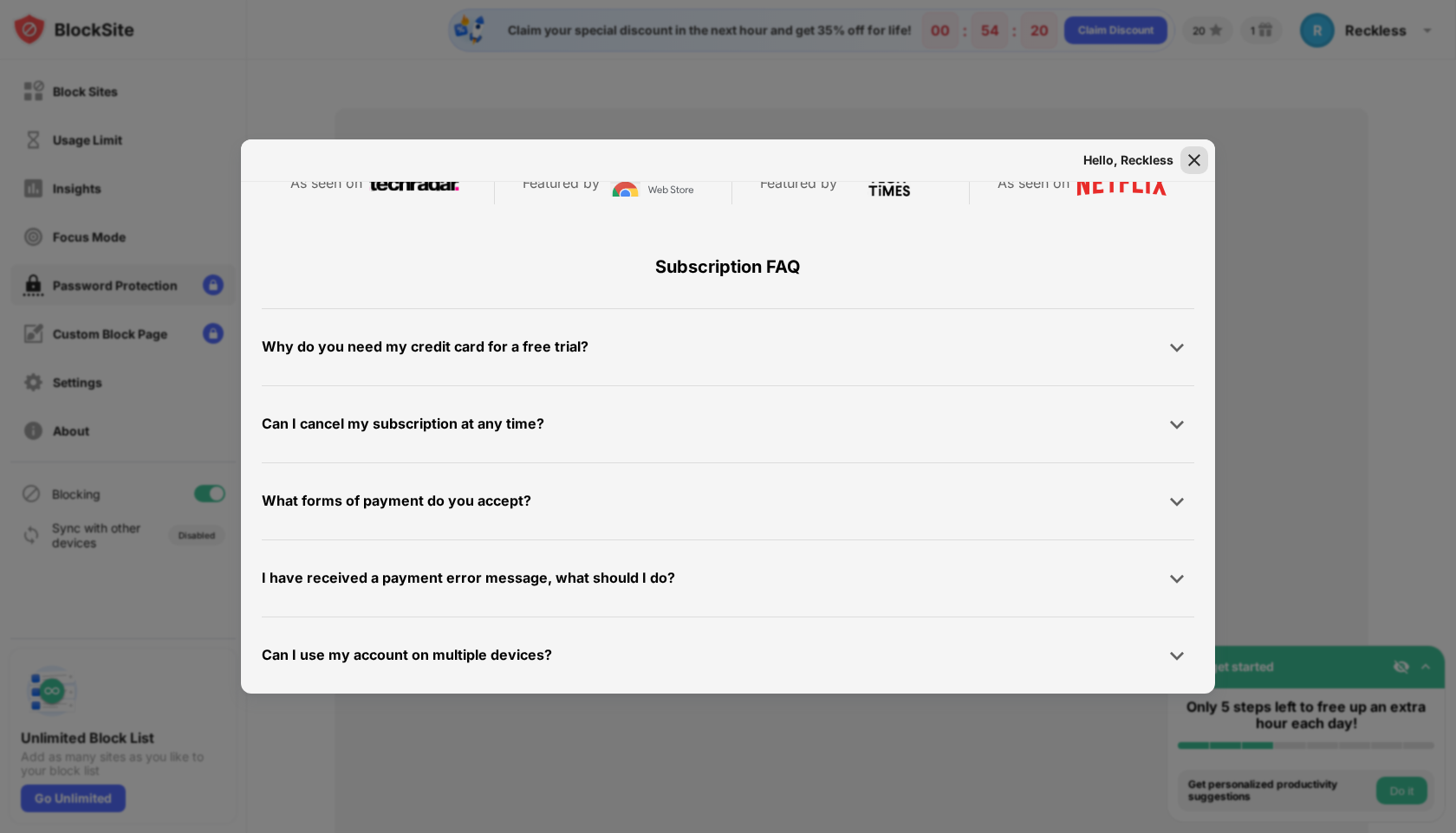
click at [1195, 164] on img at bounding box center [1194, 160] width 17 height 17
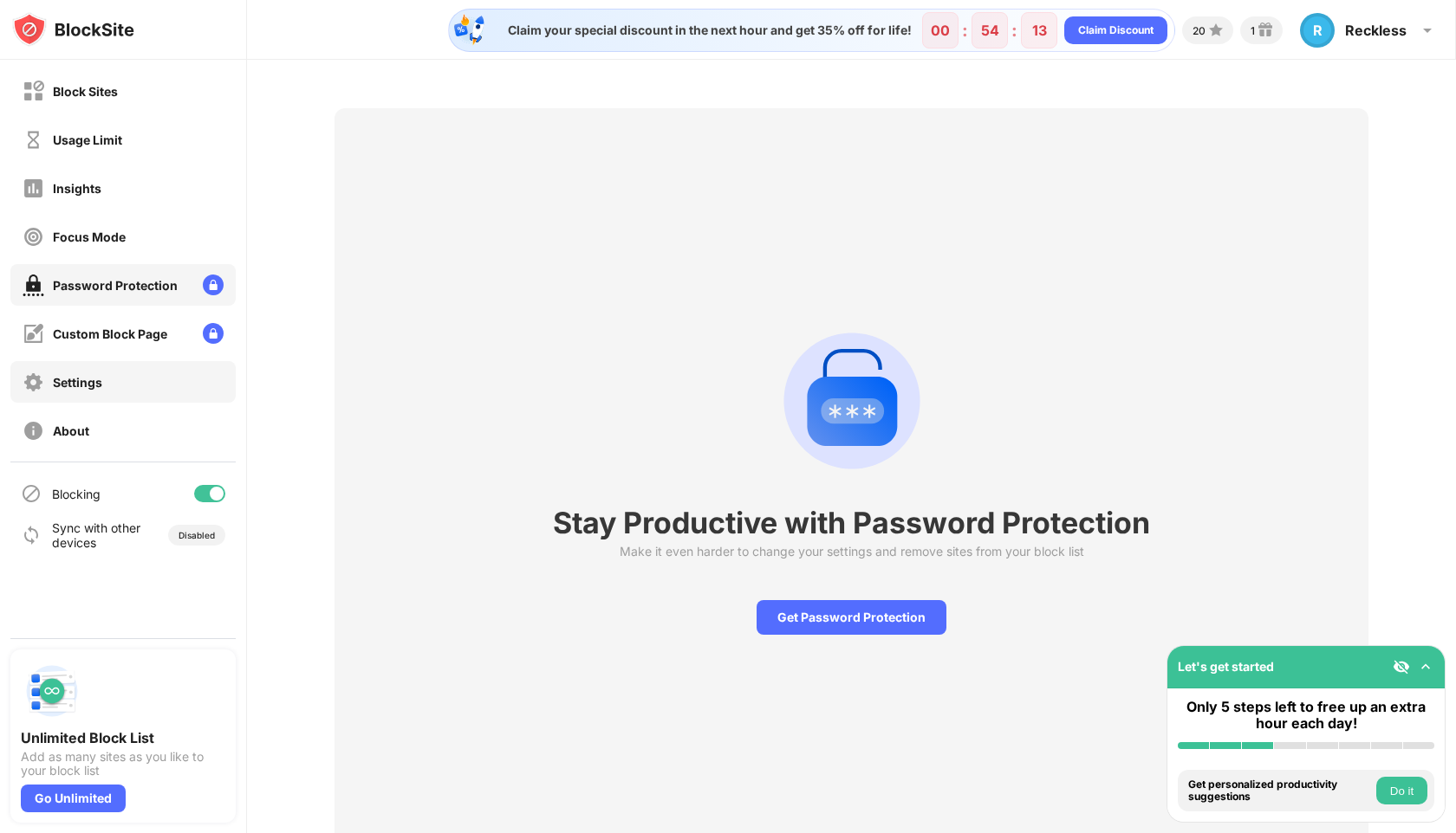
click at [143, 385] on div "Settings" at bounding box center [123, 382] width 225 height 42
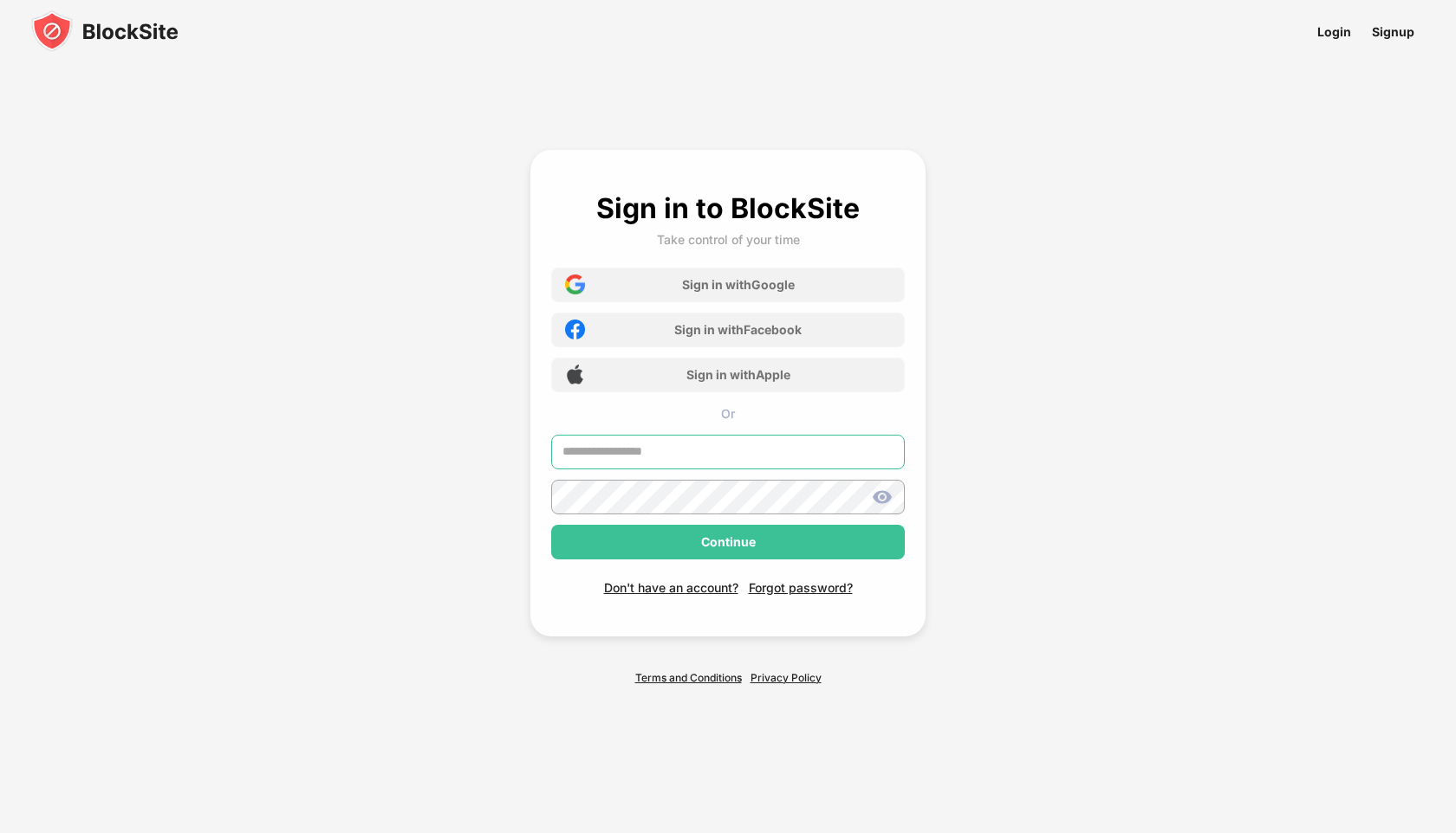
click at [646, 459] on input "text" at bounding box center [728, 452] width 354 height 35
type input "**********"
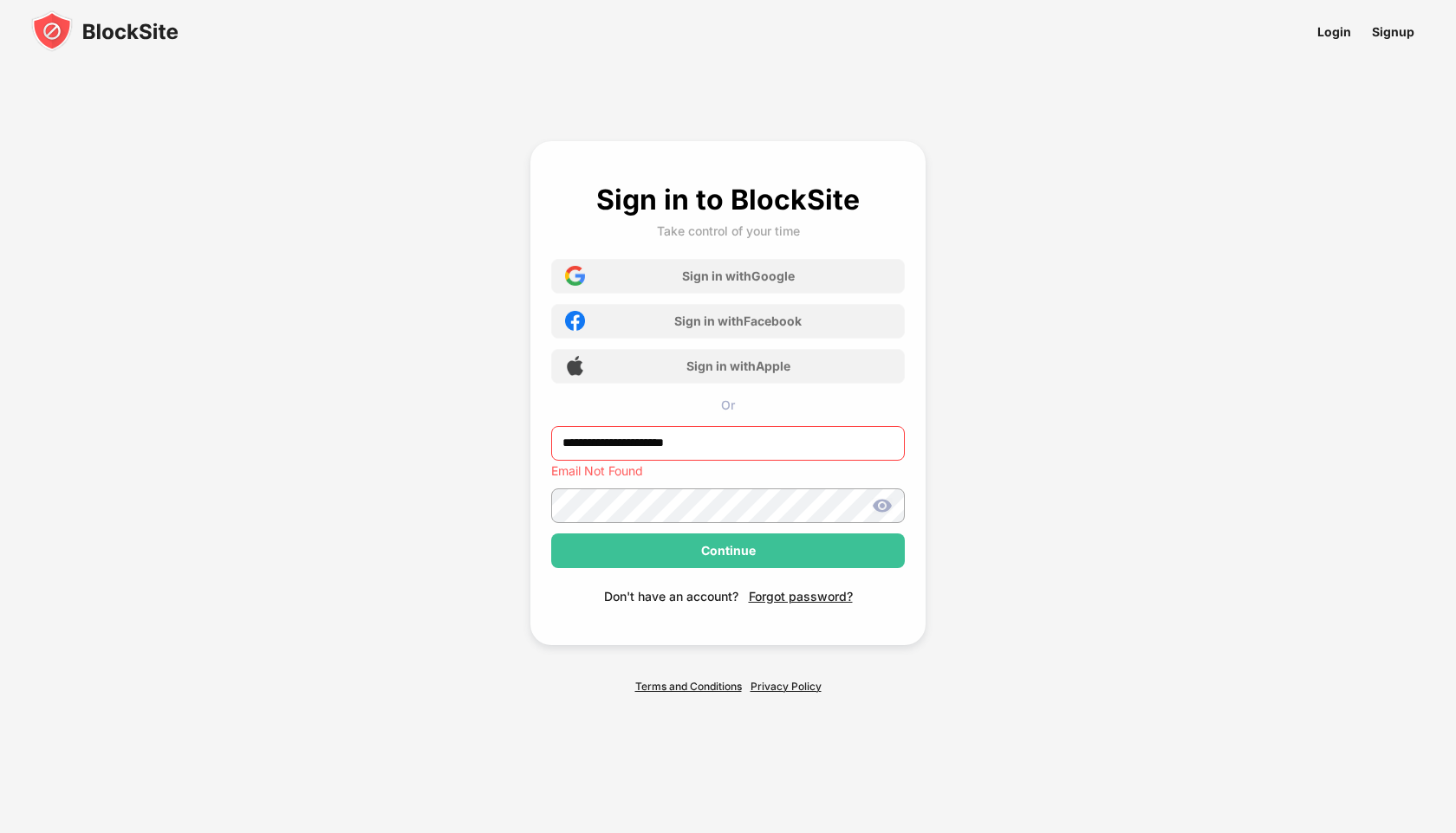
click at [695, 591] on div "Don't have an account?" at bounding box center [672, 597] width 135 height 15
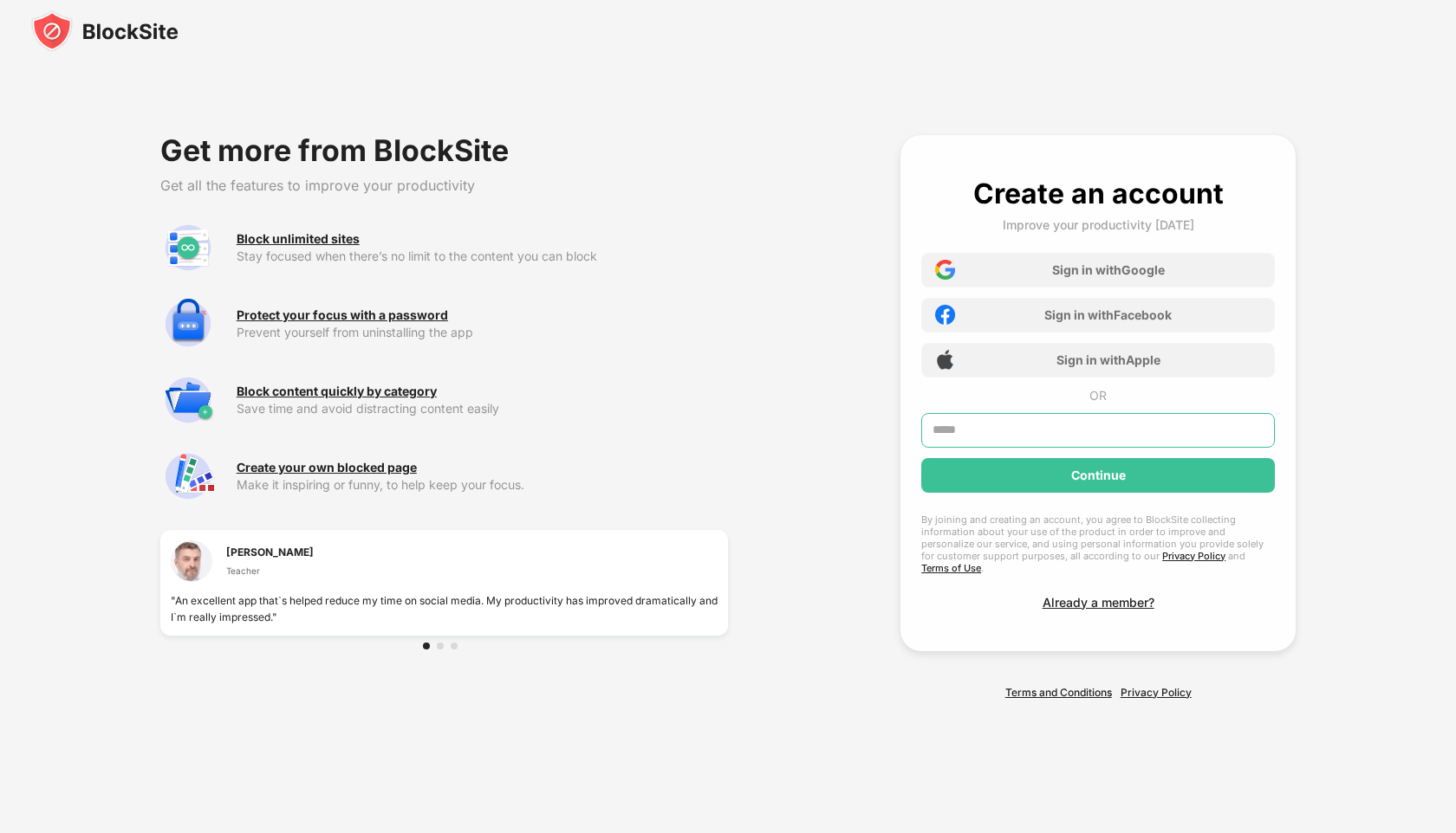
click at [981, 441] on input "text" at bounding box center [1098, 431] width 354 height 35
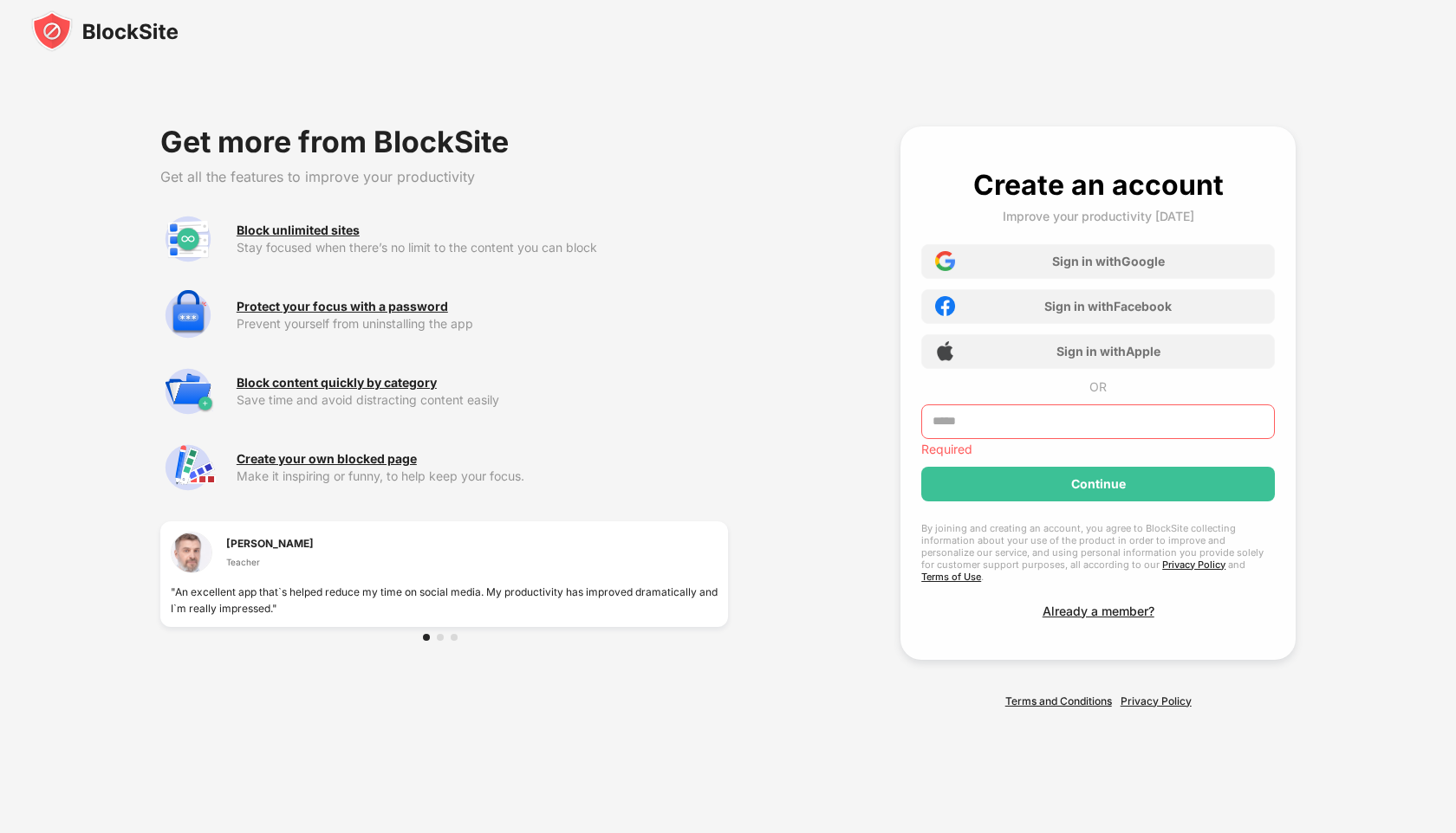
click at [952, 440] on input "text" at bounding box center [1098, 421] width 354 height 35
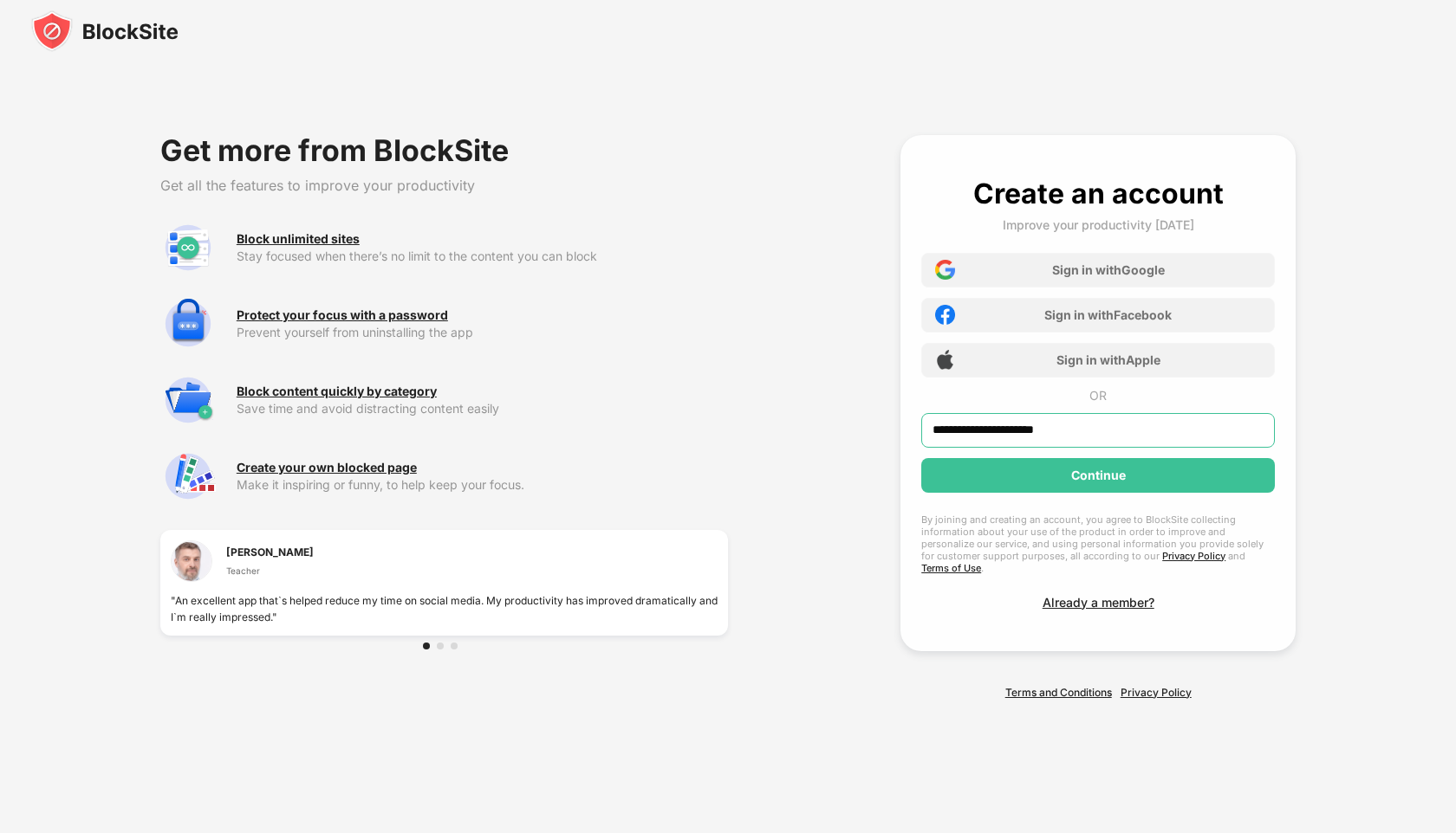
type input "**********"
click at [773, 464] on div "**********" at bounding box center [728, 417] width 1456 height 689
click at [972, 471] on div "Continue" at bounding box center [1098, 476] width 354 height 35
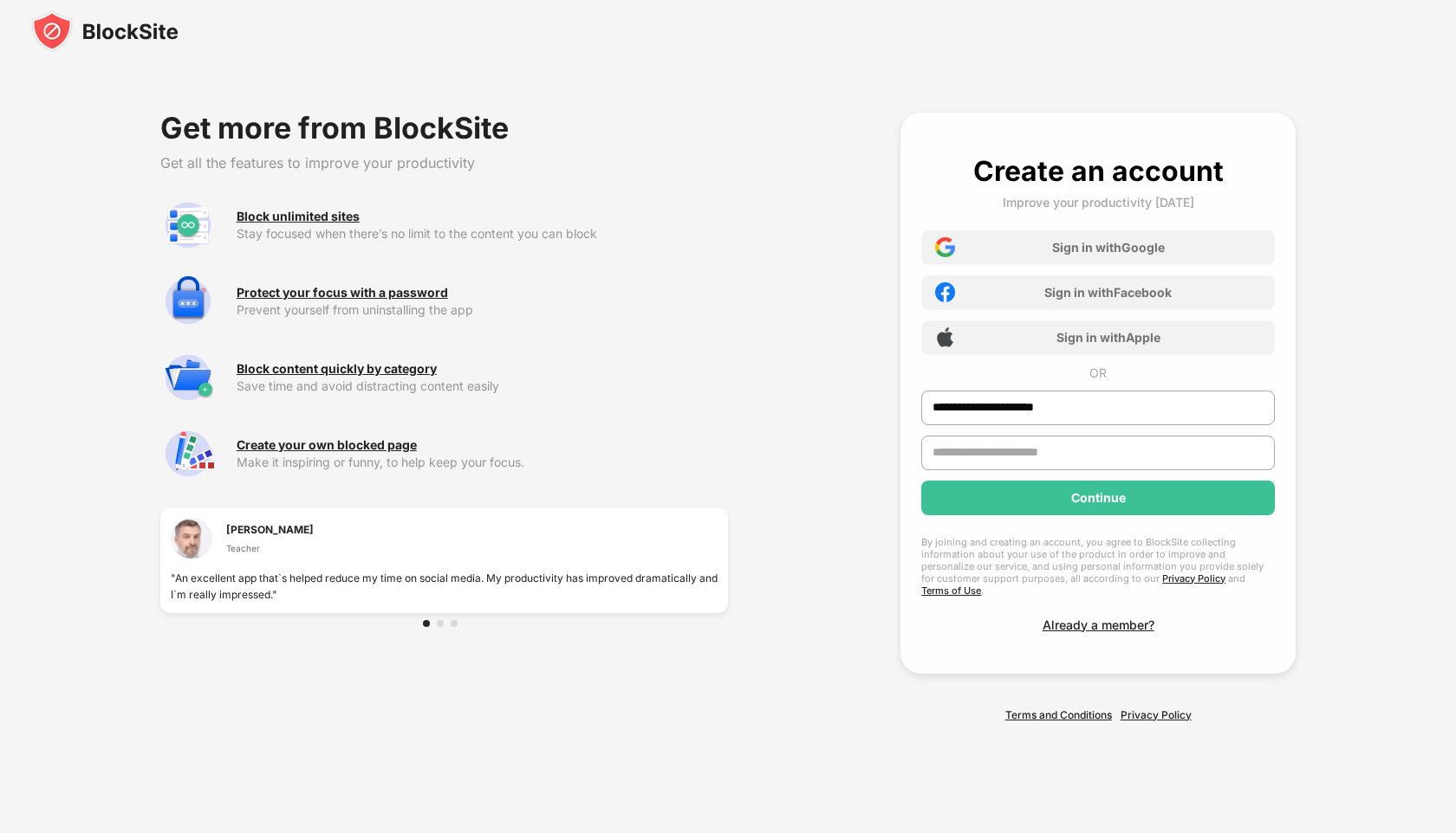
click at [973, 471] on input "text" at bounding box center [1098, 453] width 354 height 35
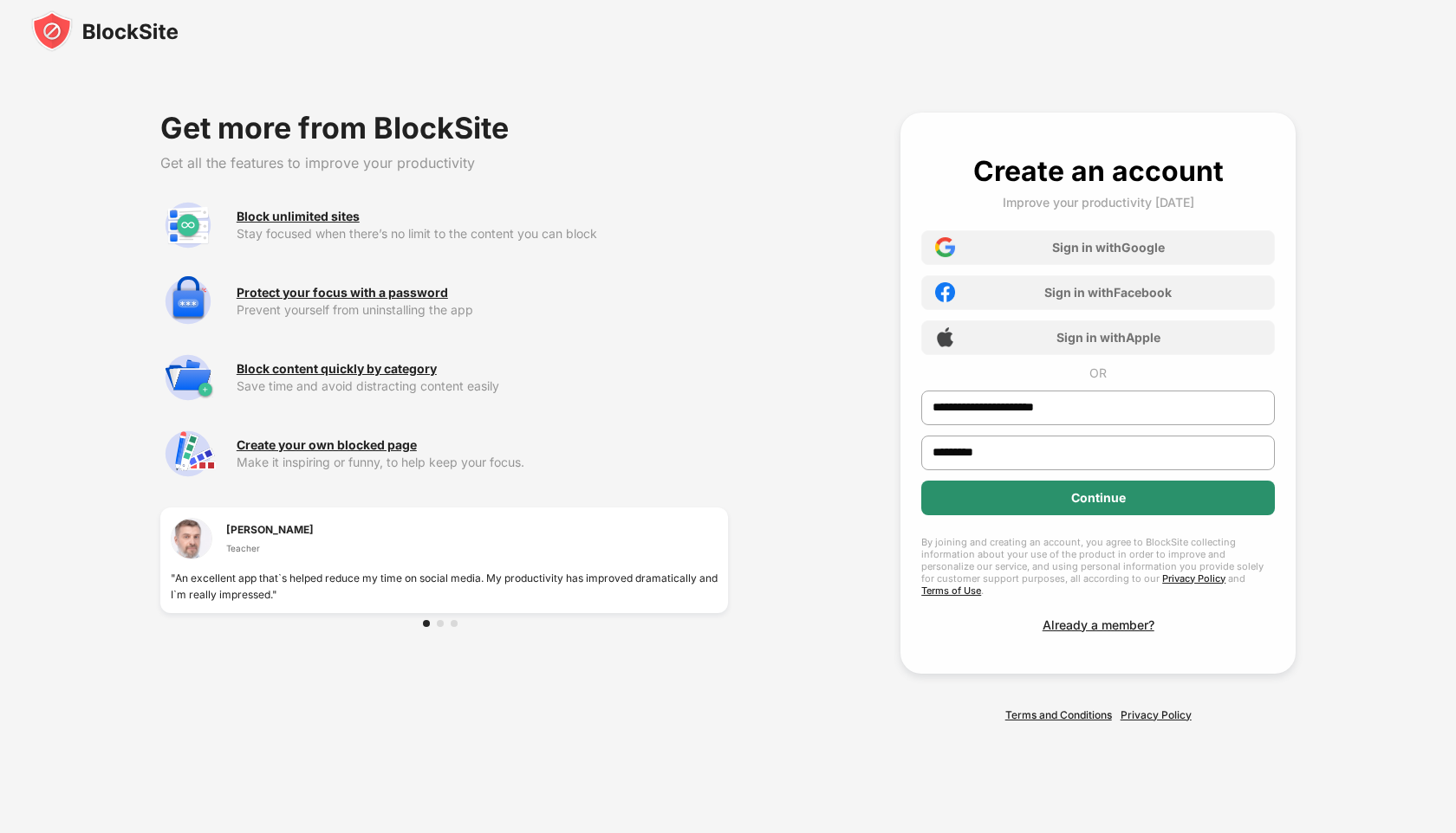
type input "********"
click at [1020, 494] on div "Continue" at bounding box center [1098, 498] width 354 height 35
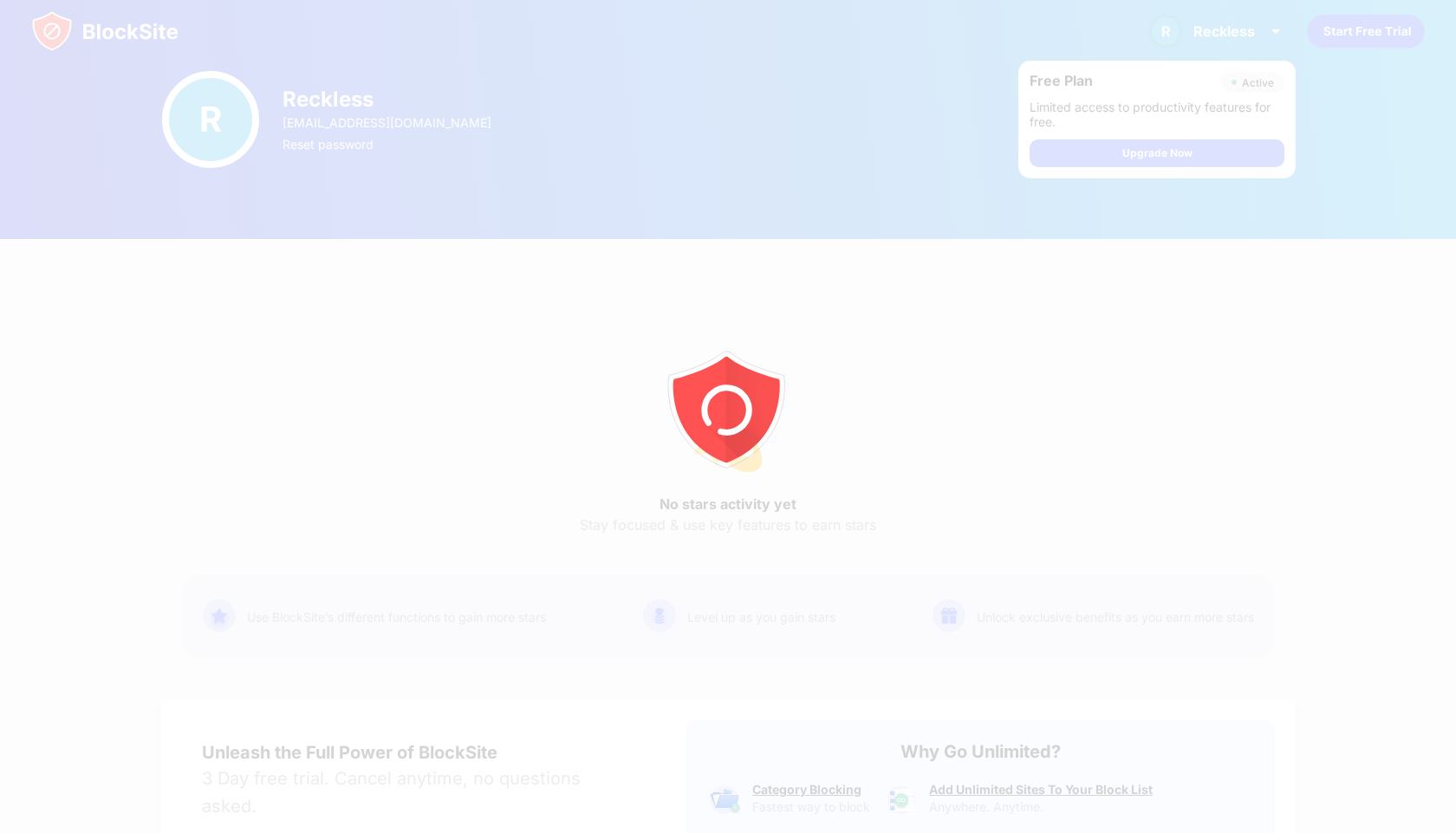
click at [861, 243] on div at bounding box center [728, 416] width 1456 height 833
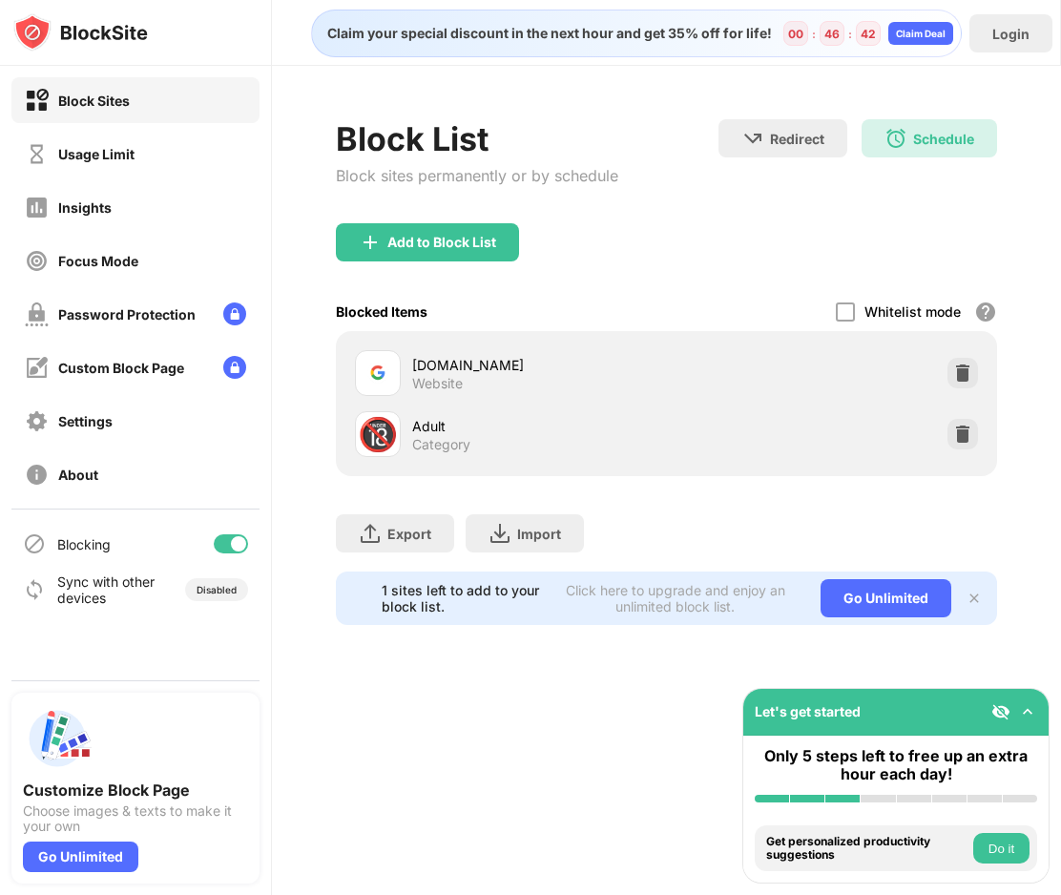
click at [171, 102] on div "Block Sites" at bounding box center [135, 100] width 248 height 46
click at [142, 35] on img at bounding box center [80, 32] width 134 height 38
click at [119, 209] on div "Insights" at bounding box center [135, 207] width 248 height 46
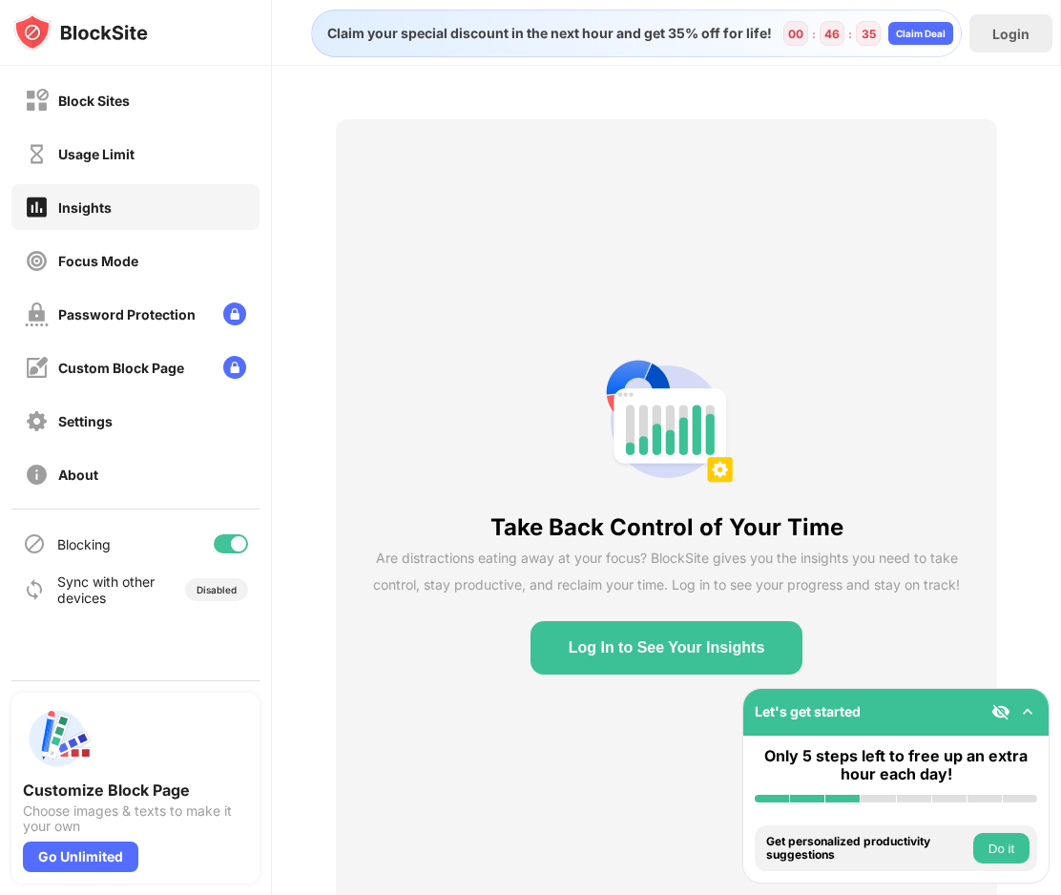
click at [100, 31] on img at bounding box center [80, 32] width 134 height 38
click at [150, 271] on div "Focus Mode" at bounding box center [135, 260] width 248 height 46
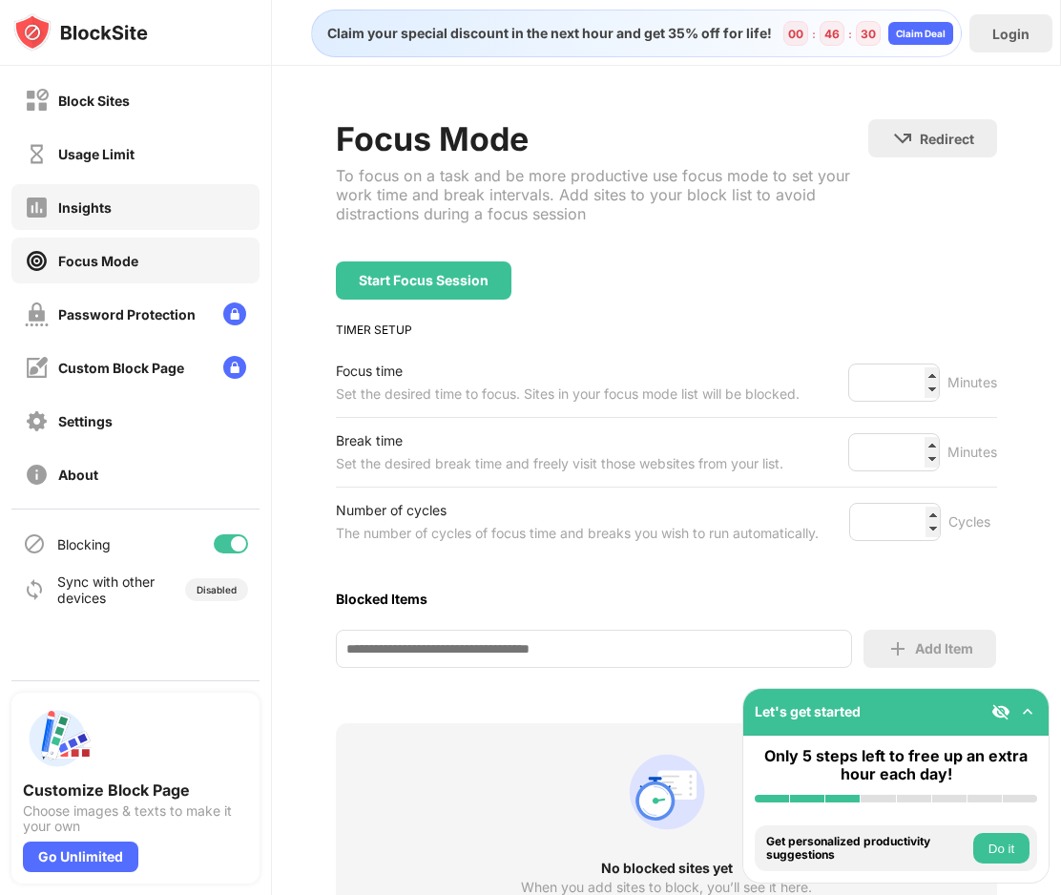
click at [149, 217] on div "Insights" at bounding box center [135, 207] width 248 height 46
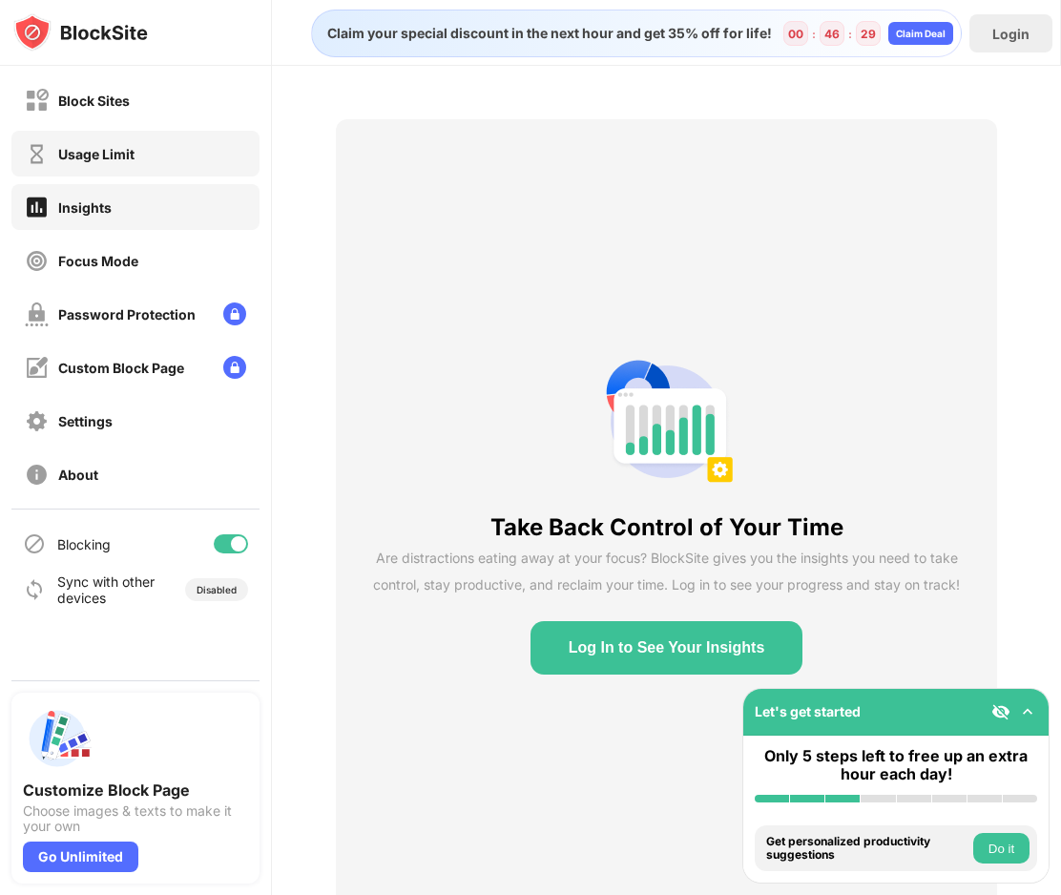
click at [143, 153] on div "Usage Limit" at bounding box center [135, 154] width 248 height 46
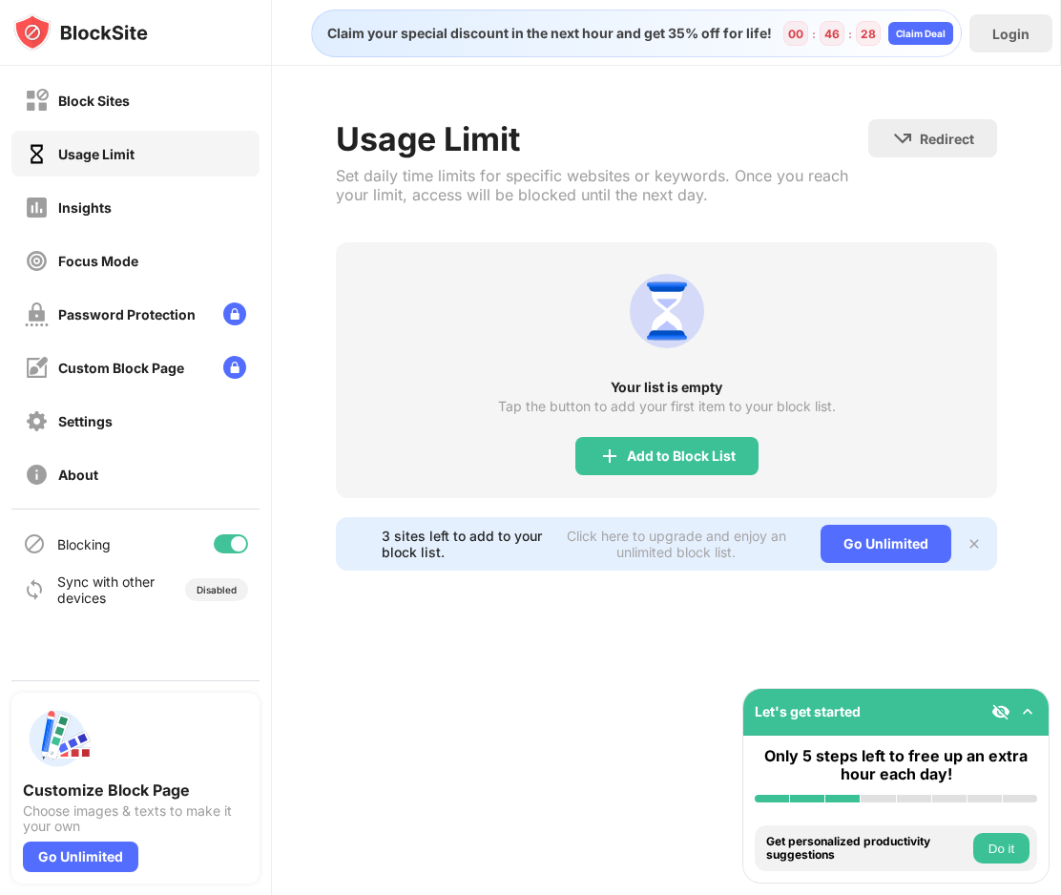
click at [143, 111] on div "Block Sites" at bounding box center [135, 100] width 248 height 46
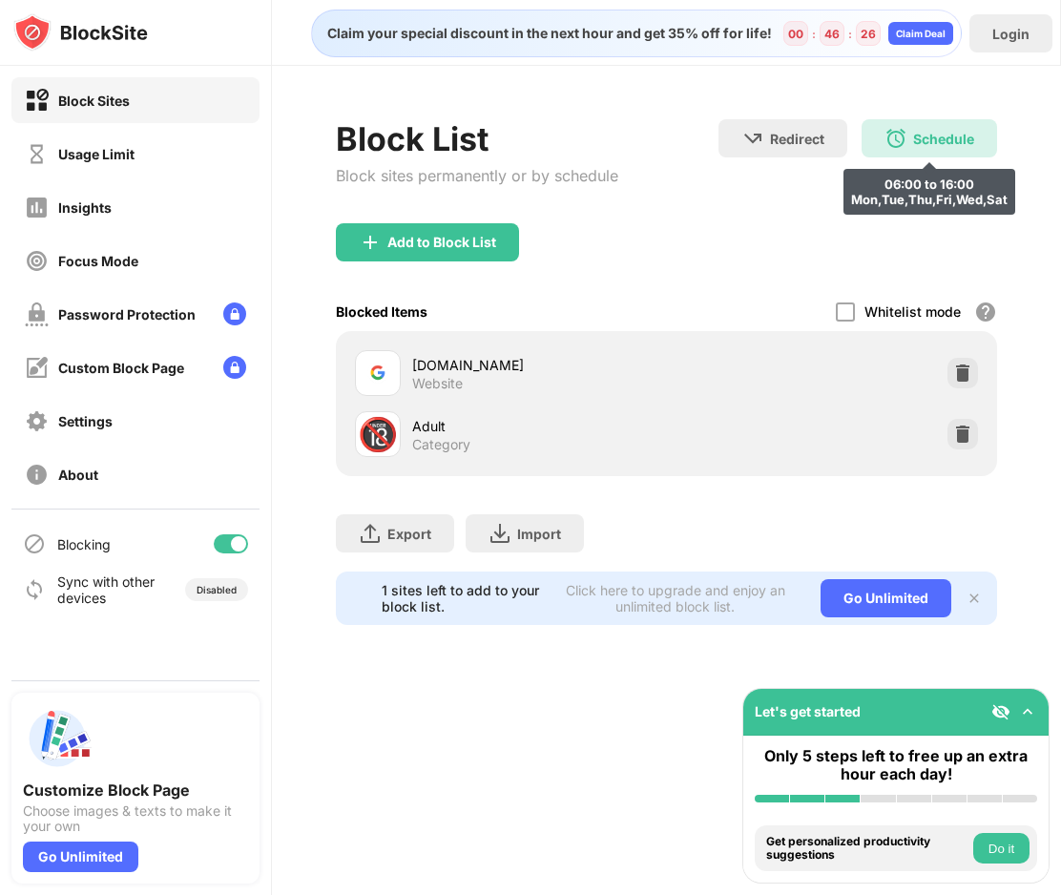
click at [930, 142] on div "Schedule" at bounding box center [943, 139] width 61 height 16
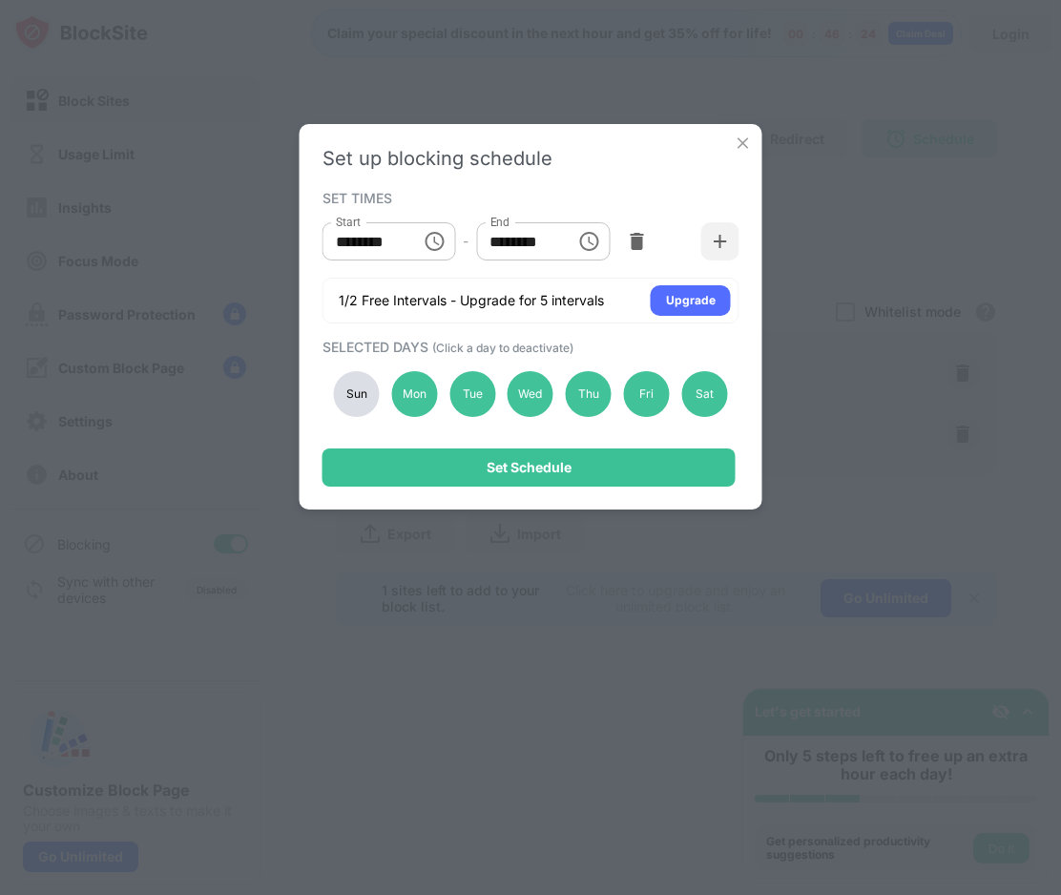
click at [872, 209] on div "Set up blocking schedule SET TIMES Start ******** Start - End ******** End 1/2 …" at bounding box center [530, 447] width 1061 height 895
click at [747, 140] on img at bounding box center [742, 143] width 19 height 19
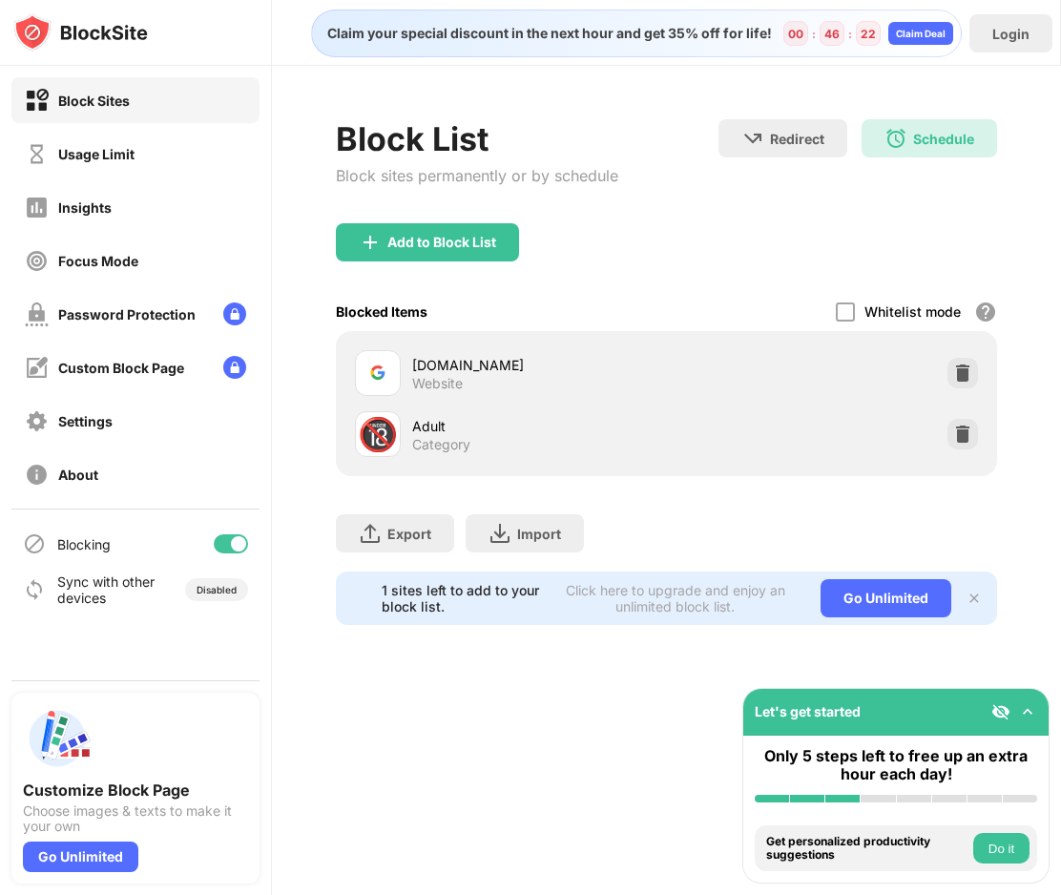
click at [686, 250] on div "Add to Block List" at bounding box center [667, 257] width 662 height 69
click at [605, 226] on div "Add to Block List" at bounding box center [667, 257] width 662 height 69
click at [555, 226] on div "Add to Block List" at bounding box center [667, 257] width 662 height 69
click at [630, 251] on div "Add to Block List" at bounding box center [667, 257] width 662 height 69
click at [456, 485] on div "Export Export Files (for websites items only) Import Import Files (for websites…" at bounding box center [667, 523] width 662 height 95
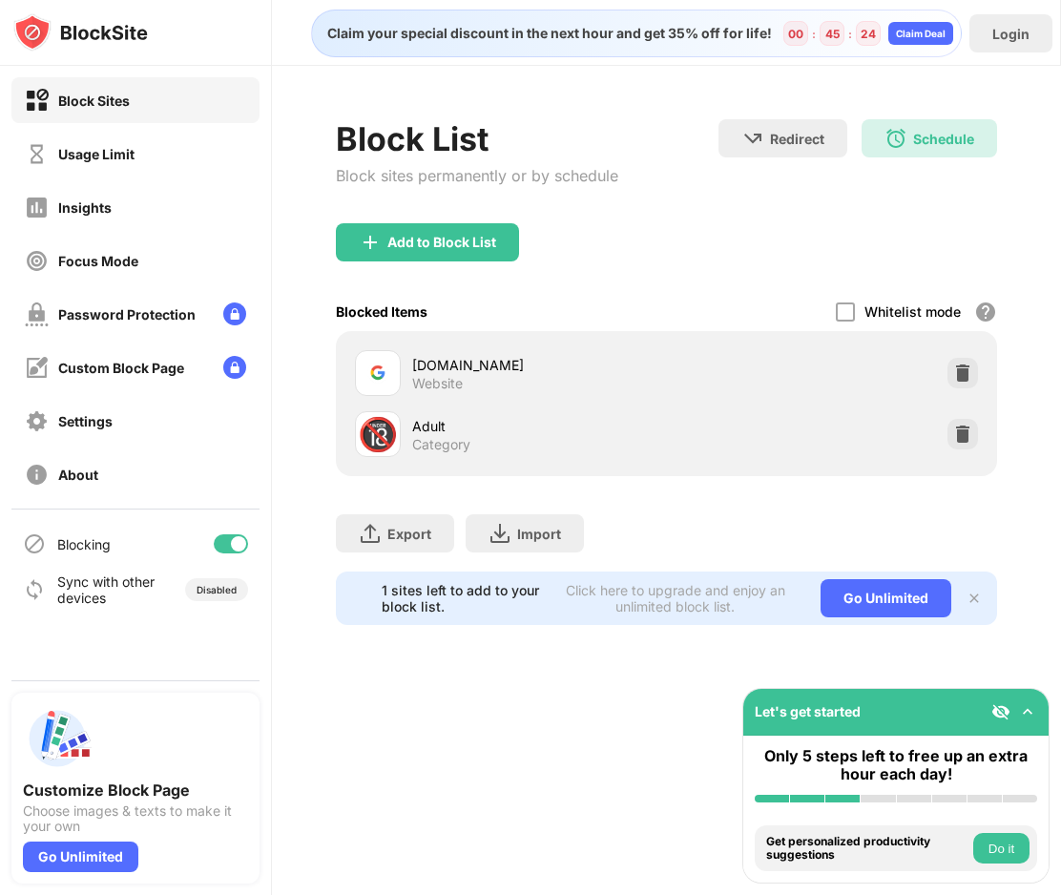
click at [484, 478] on div "Export Export Files (for websites items only) Import Import Files (for websites…" at bounding box center [667, 523] width 662 height 95
click at [397, 307] on div "Blocked Items" at bounding box center [382, 311] width 92 height 16
click at [440, 237] on div "Add to Block List" at bounding box center [441, 242] width 109 height 15
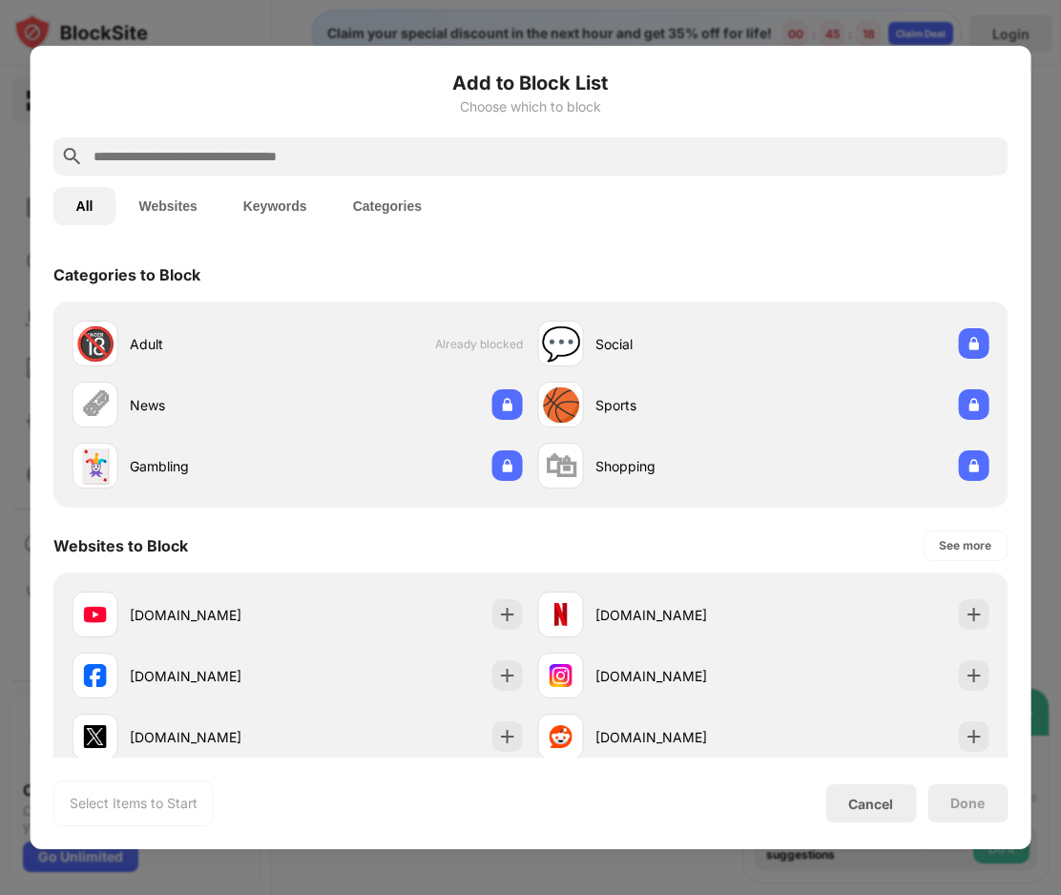
click at [331, 147] on input "text" at bounding box center [546, 156] width 909 height 23
paste input "**********"
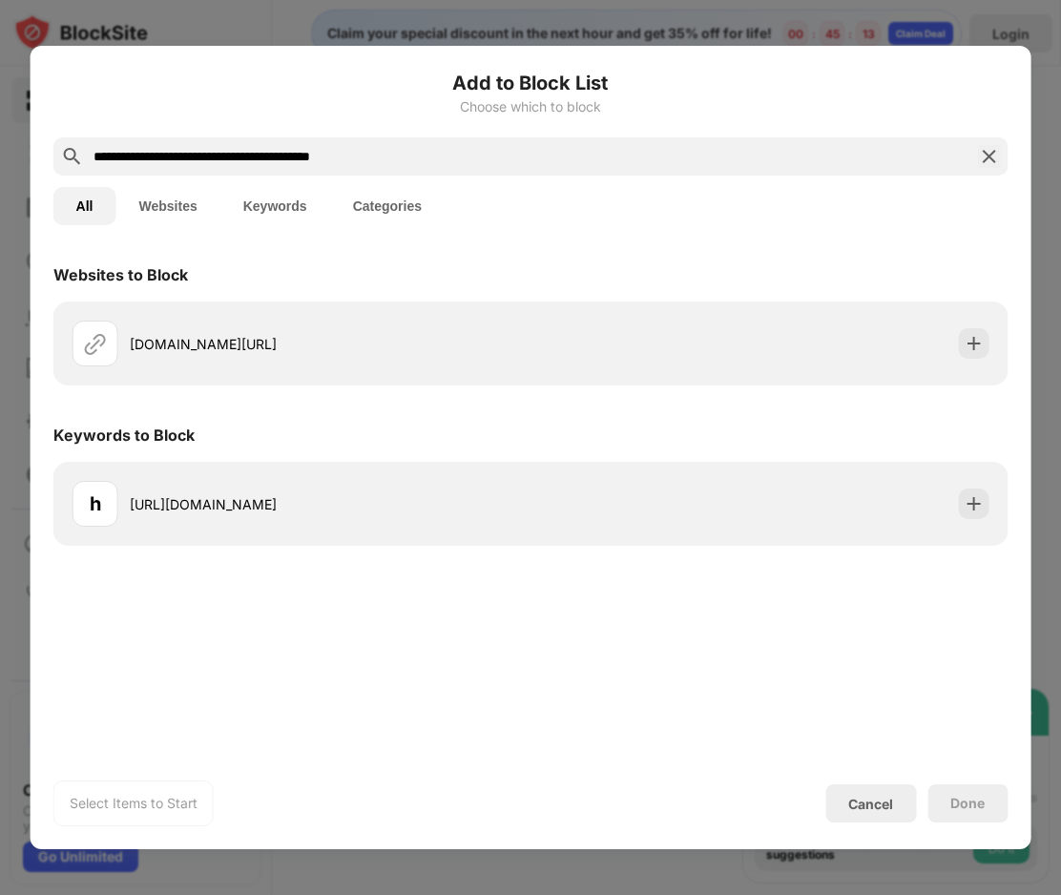
drag, startPoint x: 388, startPoint y: 155, endPoint x: 41, endPoint y: 95, distance: 352.2
click at [41, 95] on div "**********" at bounding box center [531, 447] width 1000 height 803
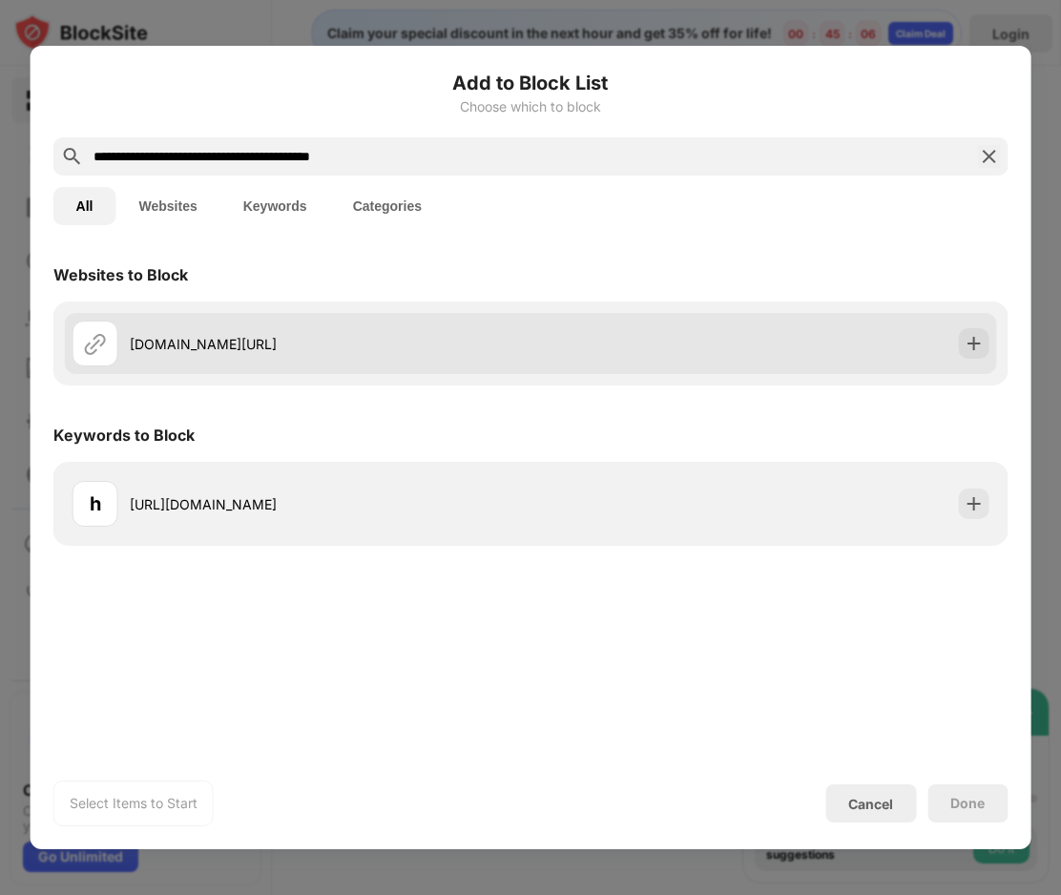
type input "**********"
click at [310, 335] on div "[DOMAIN_NAME][URL]" at bounding box center [330, 344] width 401 height 20
click at [966, 346] on img at bounding box center [972, 343] width 19 height 19
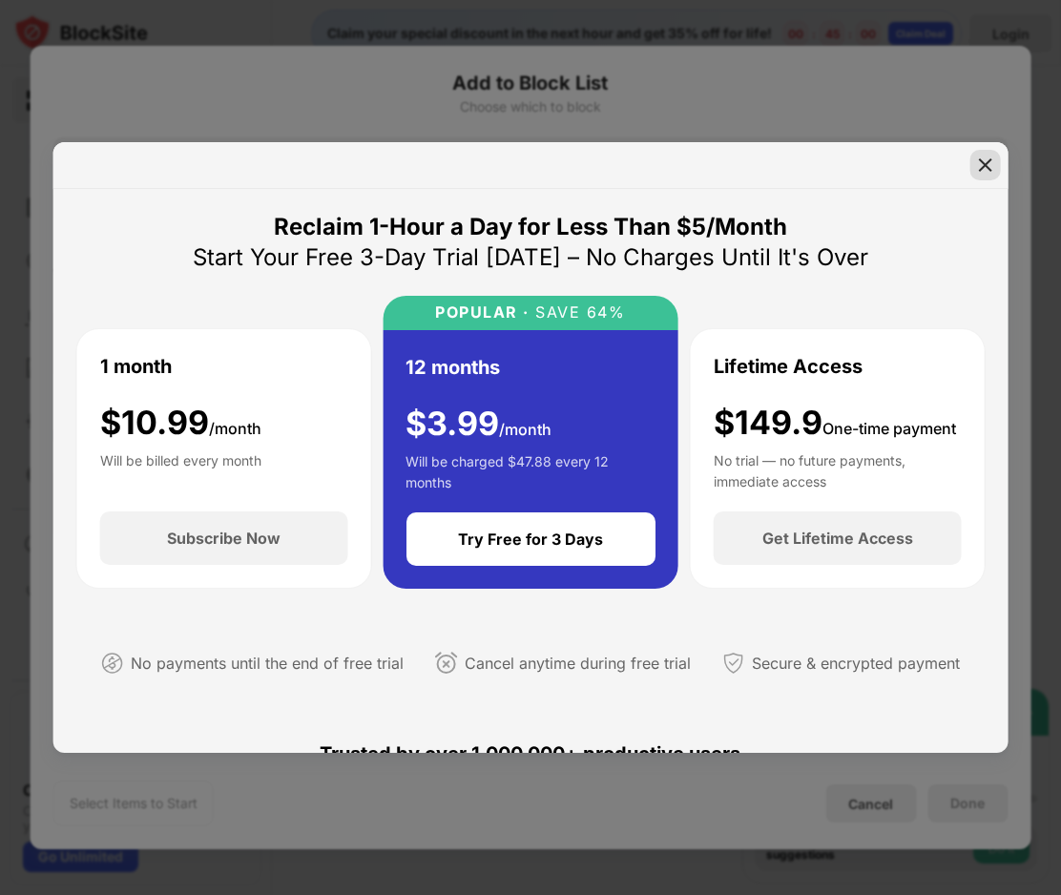
click at [982, 163] on img at bounding box center [984, 164] width 19 height 19
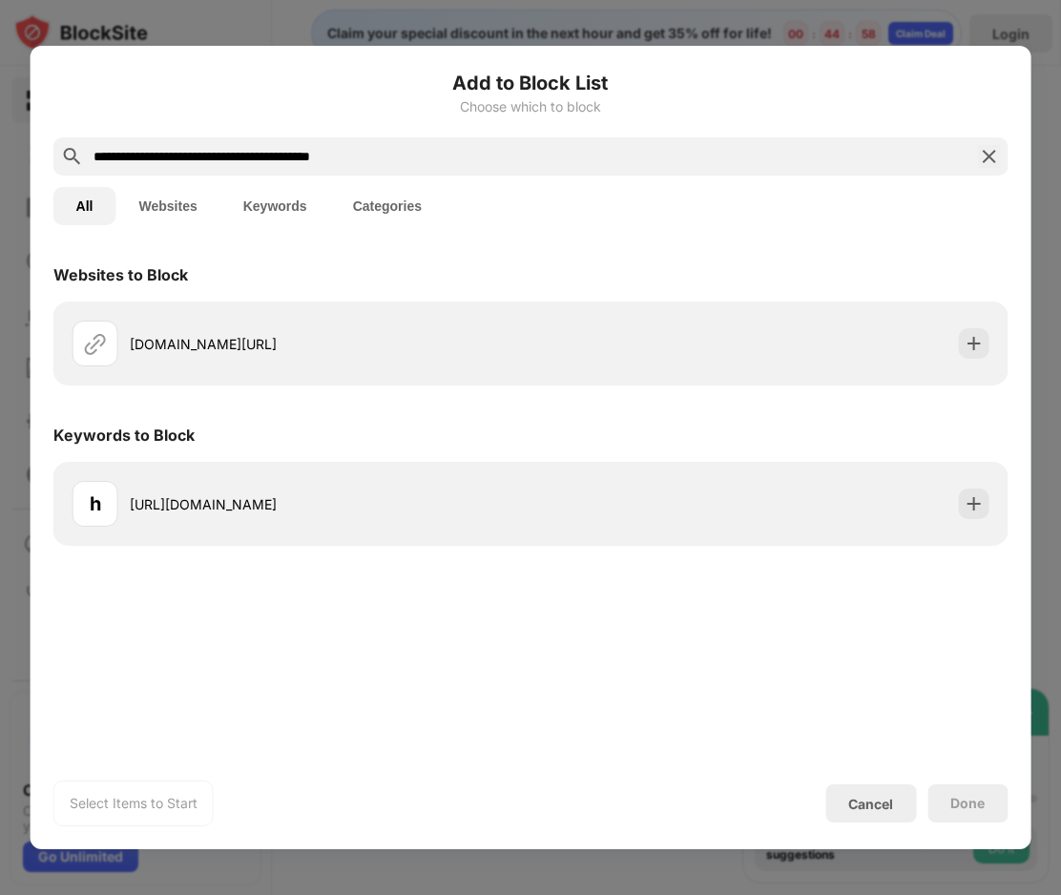
click at [860, 32] on div at bounding box center [530, 447] width 1061 height 895
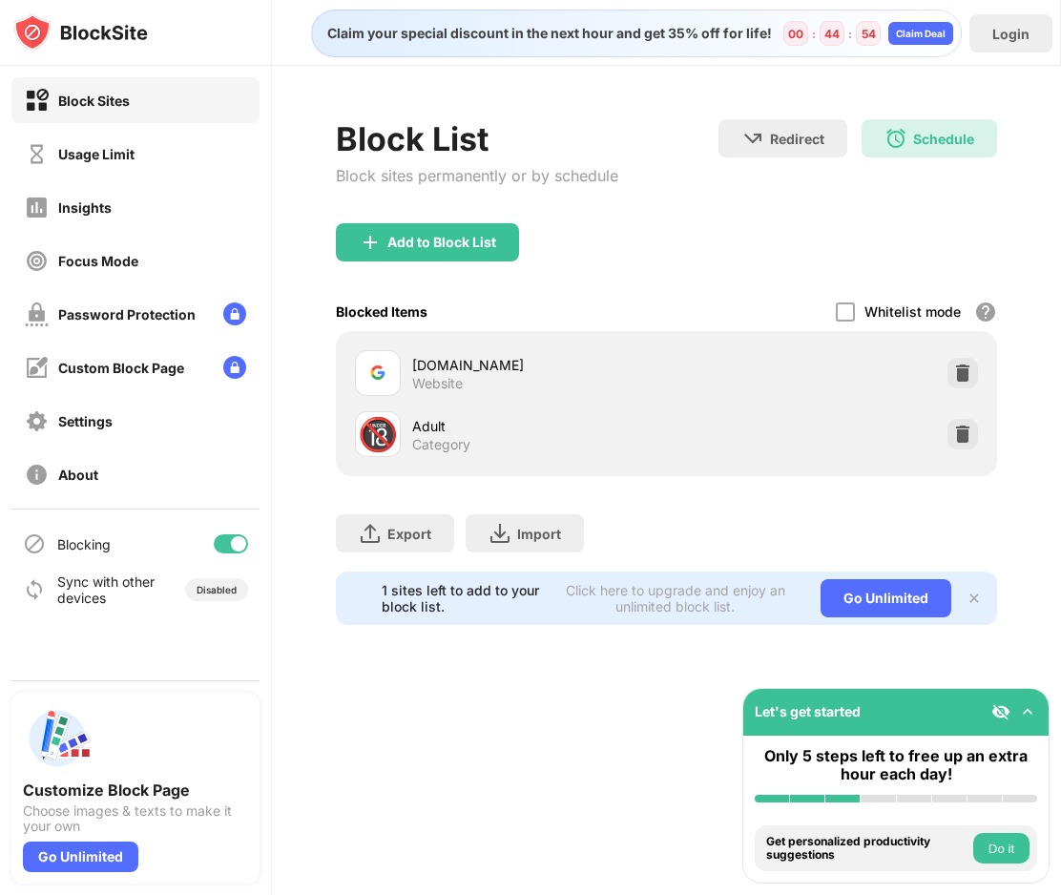
click at [625, 230] on div "Add to Block List" at bounding box center [667, 257] width 662 height 69
